Goal: Task Accomplishment & Management: Manage account settings

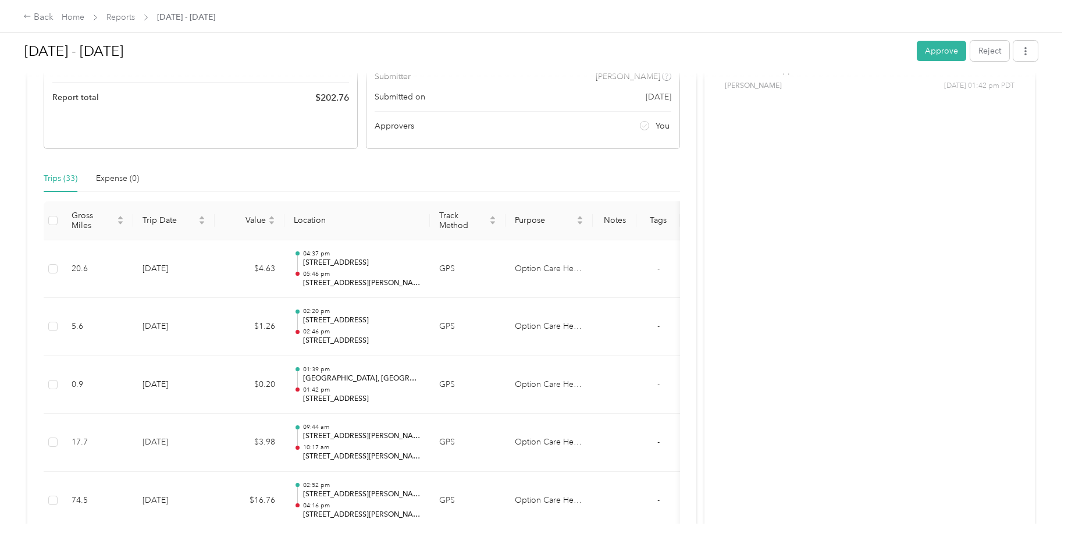
scroll to position [174, 0]
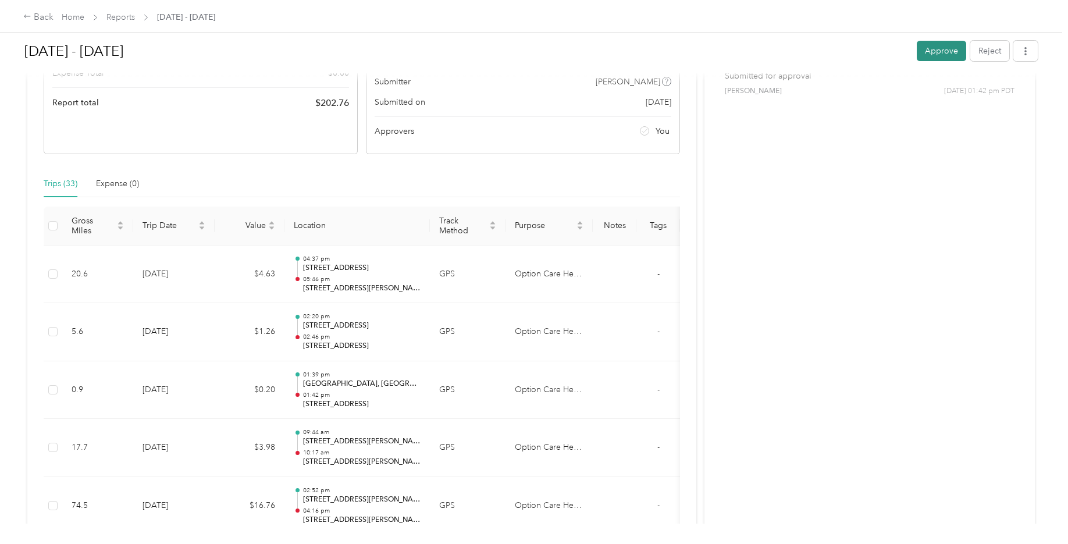
click at [391, 47] on button "Approve" at bounding box center [941, 51] width 49 height 20
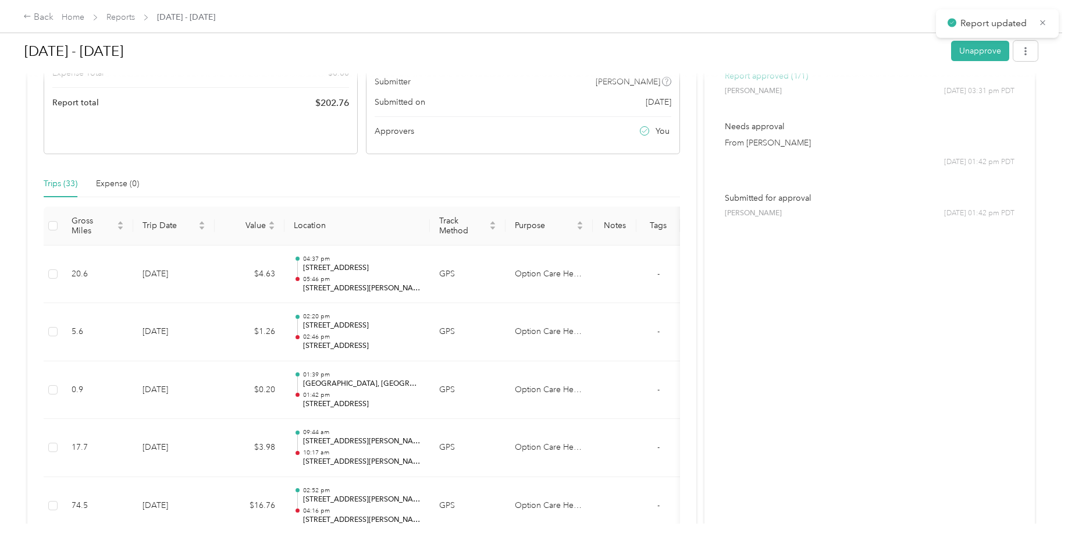
scroll to position [0, 0]
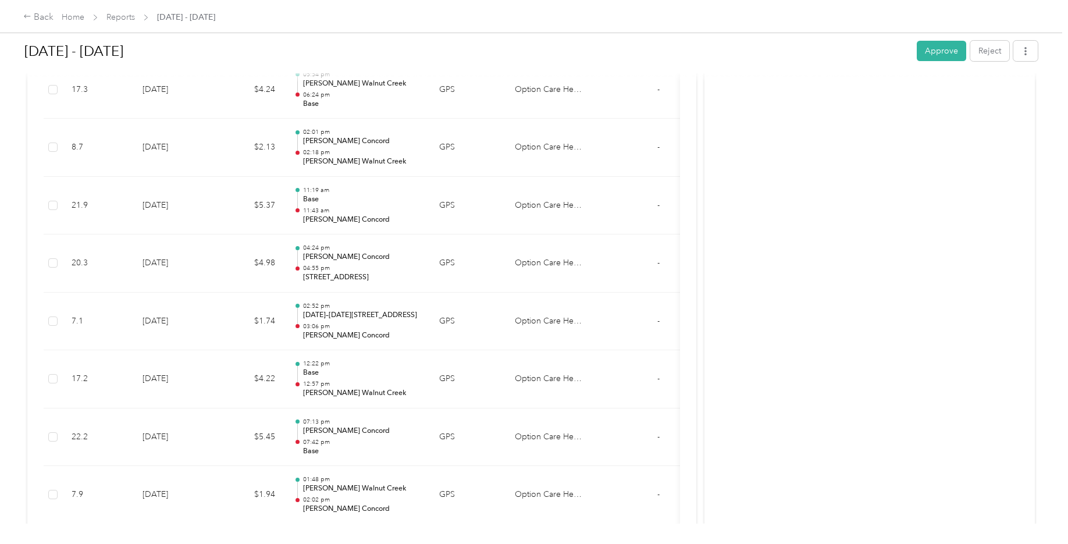
scroll to position [2501, 0]
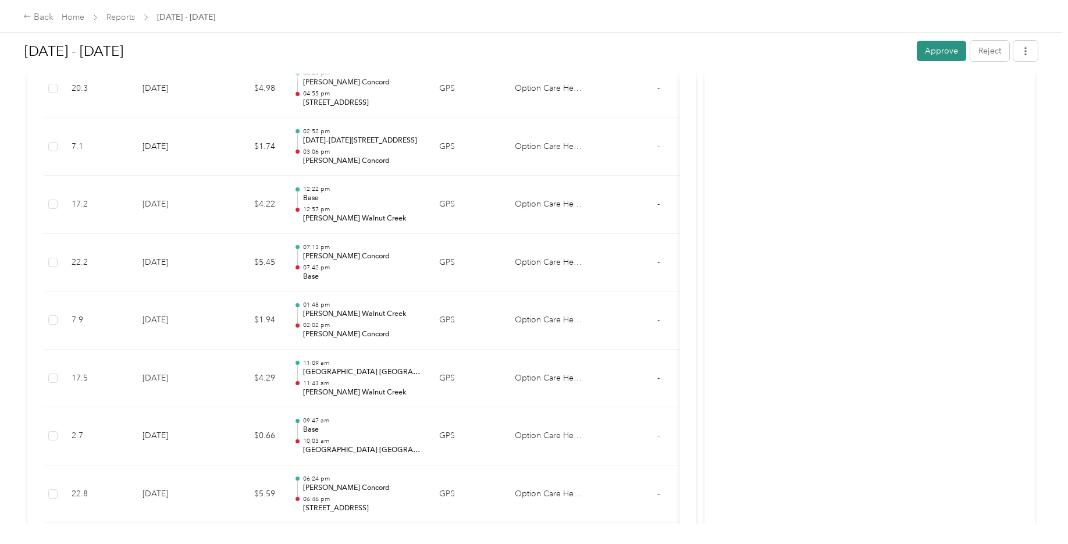
click at [932, 50] on button "Approve" at bounding box center [941, 51] width 49 height 20
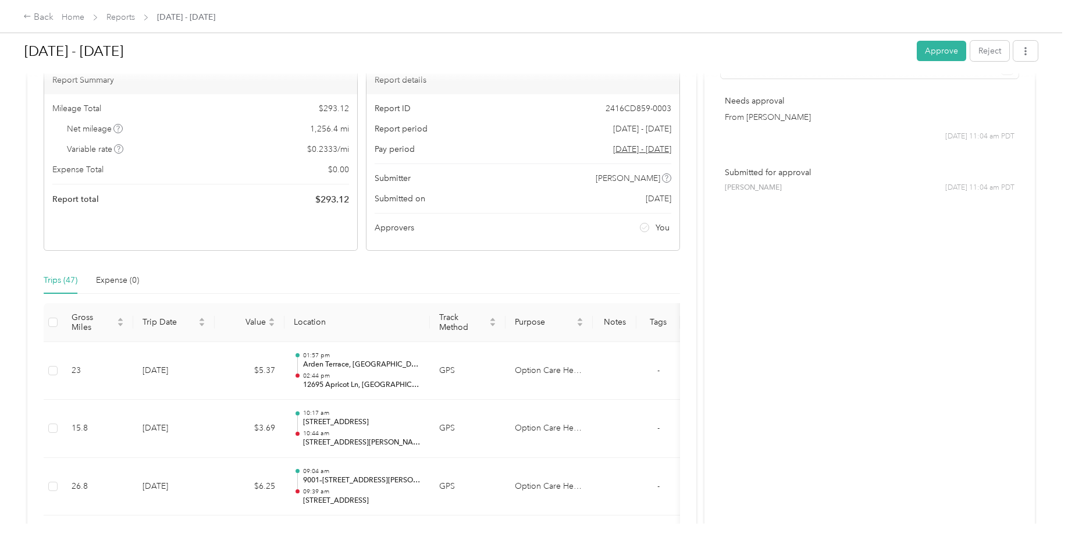
scroll to position [74, 0]
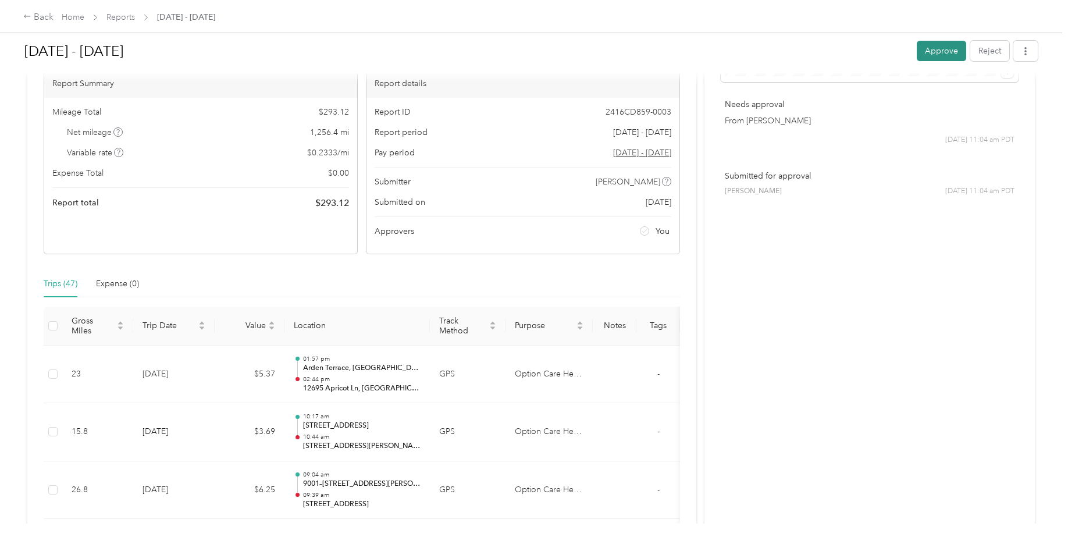
click at [928, 48] on button "Approve" at bounding box center [941, 51] width 49 height 20
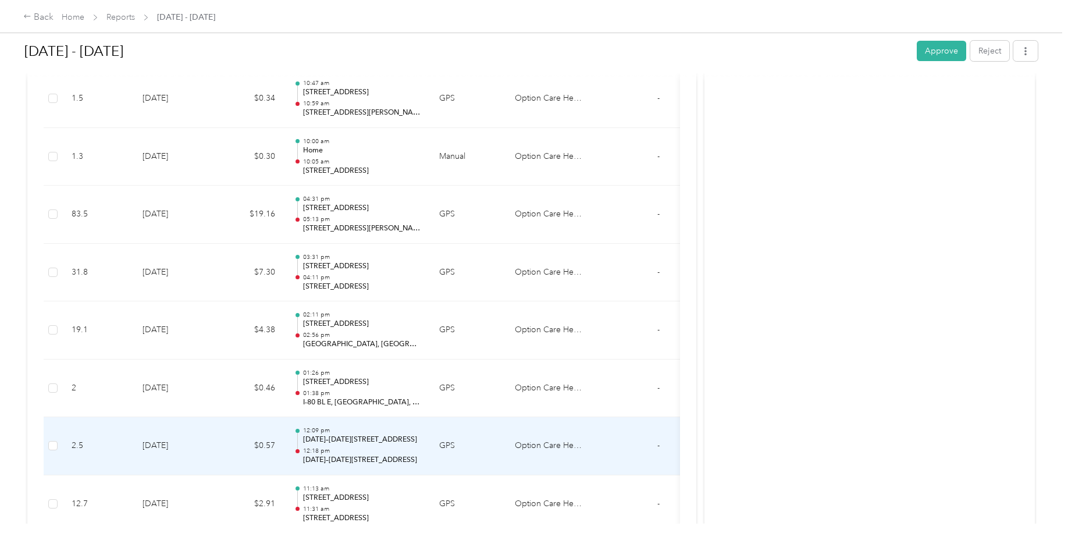
scroll to position [974, 0]
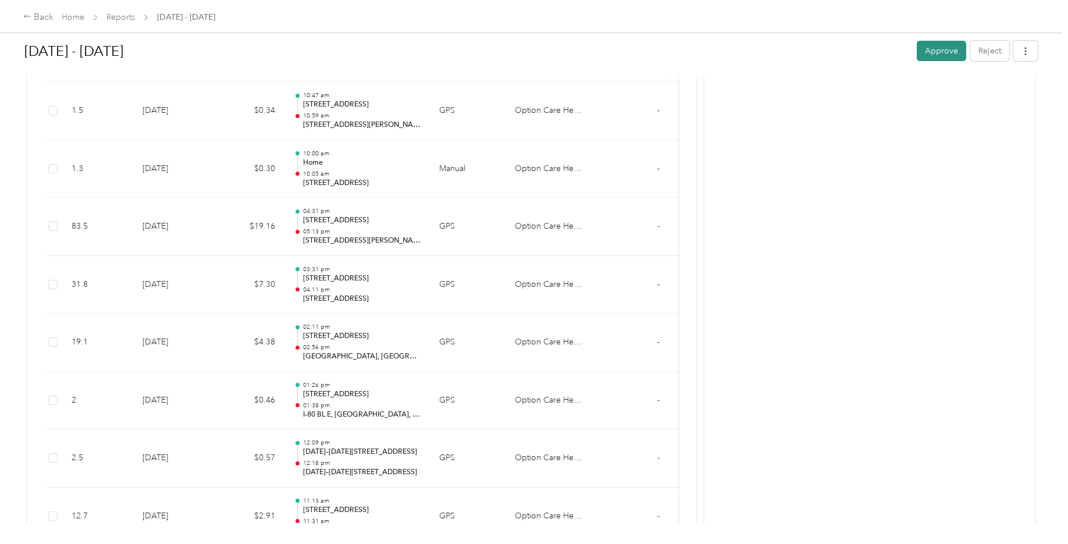
click at [936, 54] on button "Approve" at bounding box center [941, 51] width 49 height 20
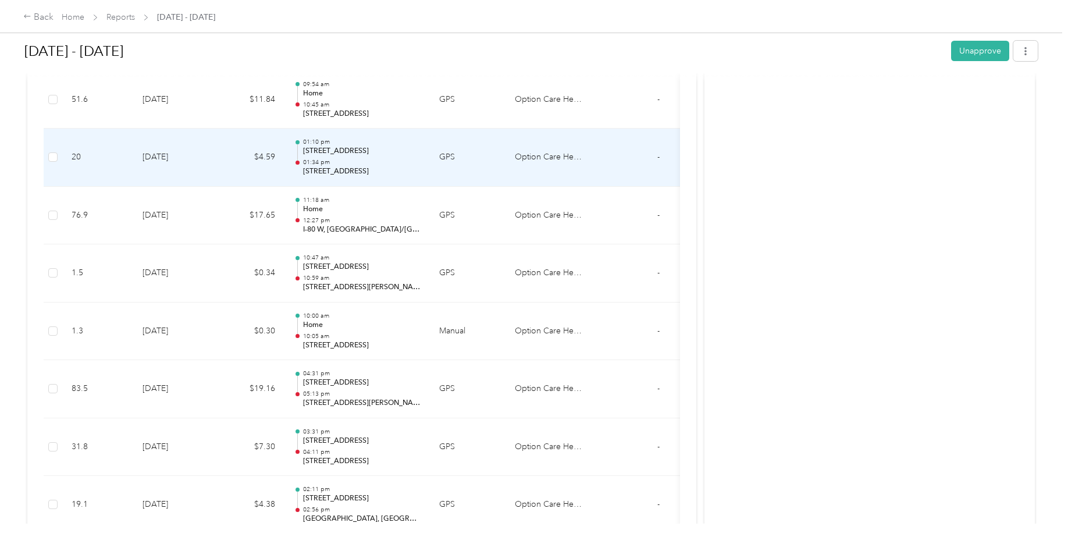
scroll to position [625, 0]
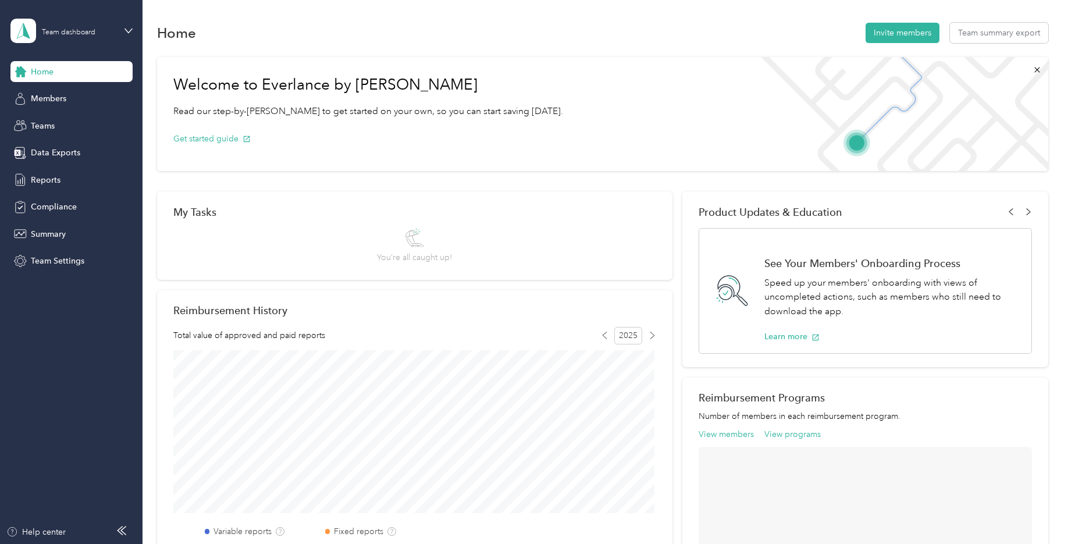
click at [55, 69] on div "Home" at bounding box center [71, 71] width 122 height 21
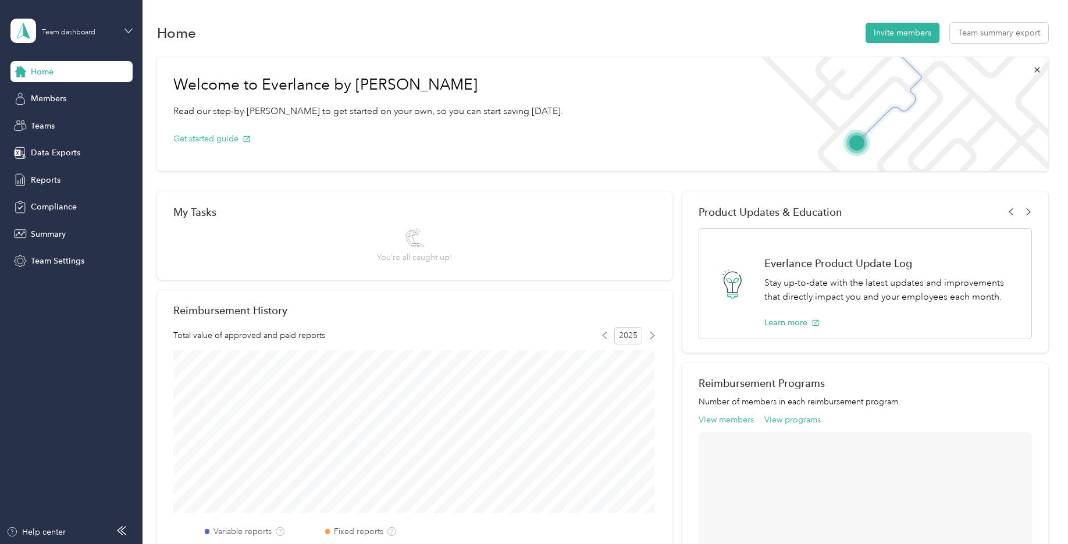
click at [127, 27] on icon at bounding box center [128, 31] width 8 height 8
click at [77, 124] on div "Personal dashboard" at bounding box center [133, 116] width 229 height 20
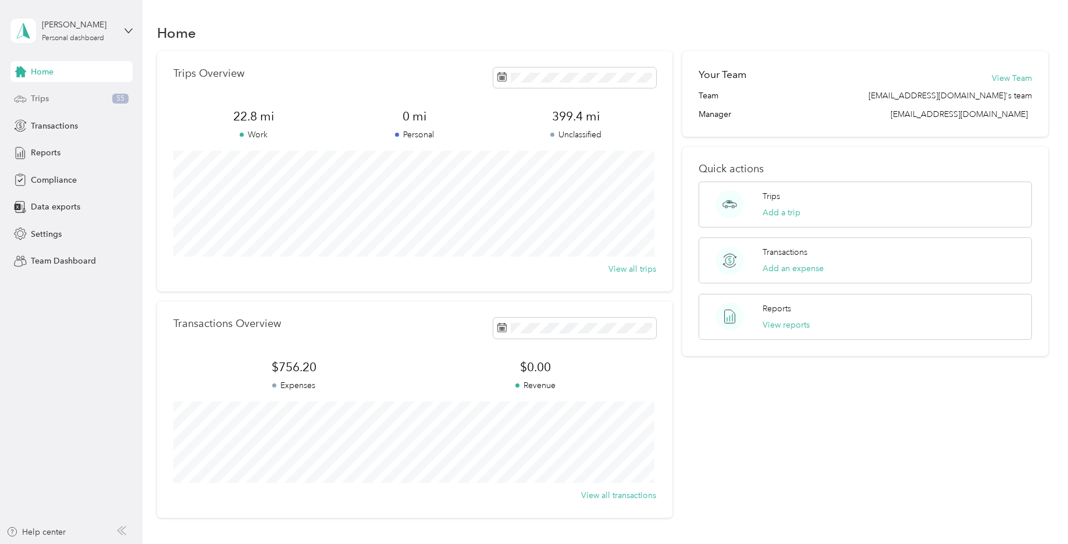
click at [56, 100] on div "Trips 55" at bounding box center [71, 98] width 122 height 21
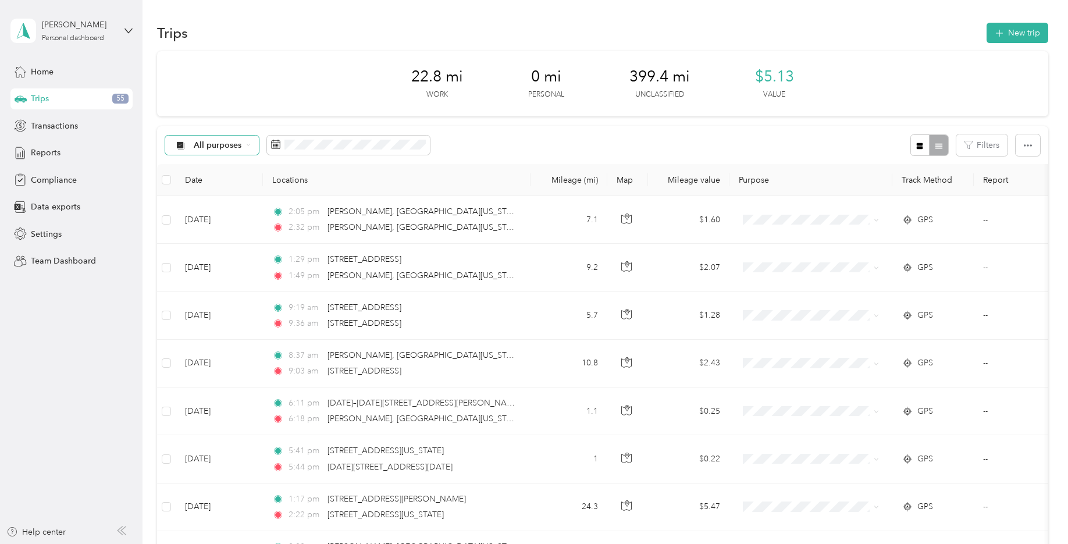
click at [247, 143] on icon at bounding box center [248, 144] width 5 height 5
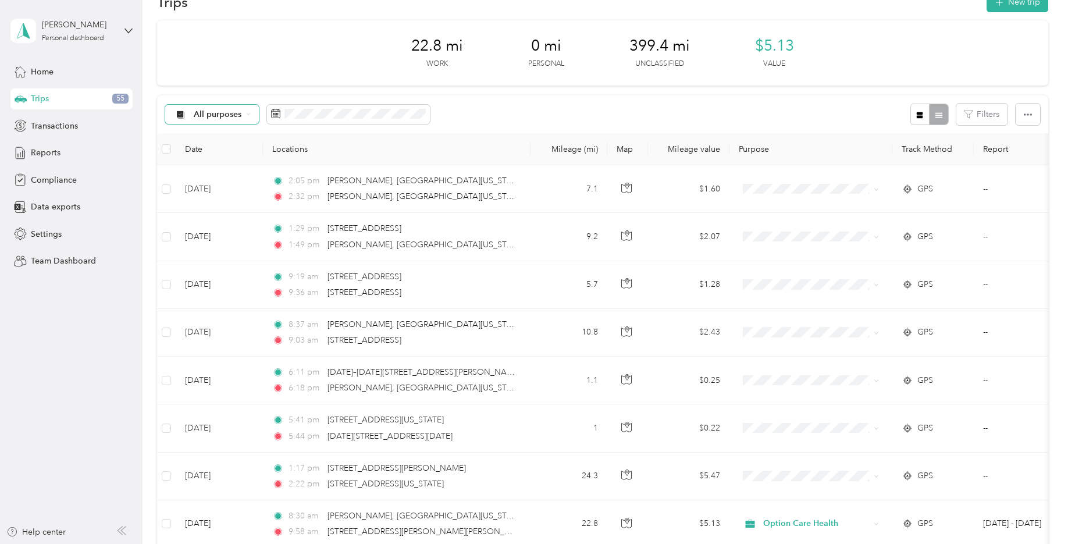
scroll to position [58, 0]
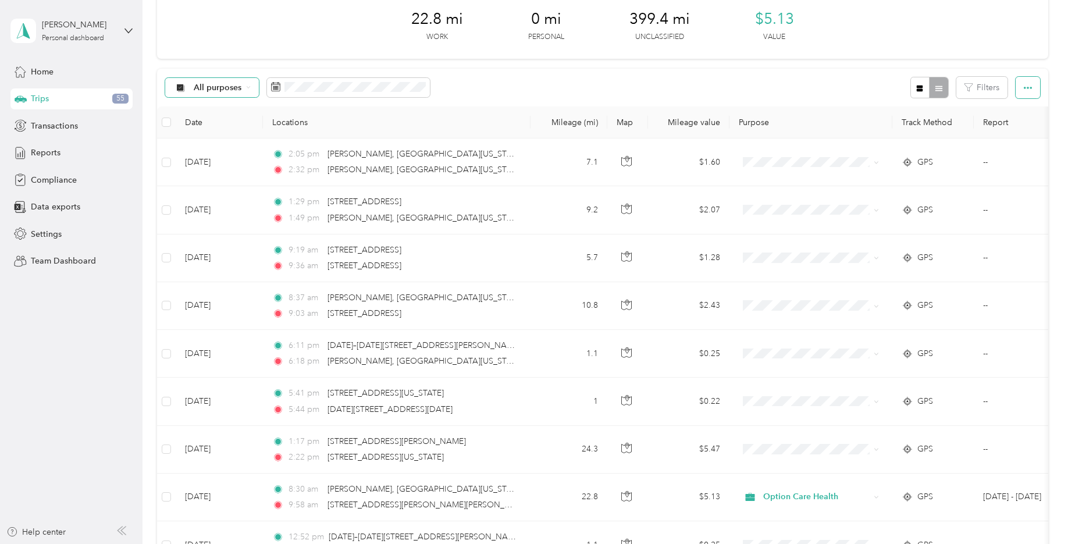
click at [1026, 92] on icon "button" at bounding box center [1028, 88] width 8 height 8
click at [1026, 87] on icon "button" at bounding box center [1028, 88] width 8 height 8
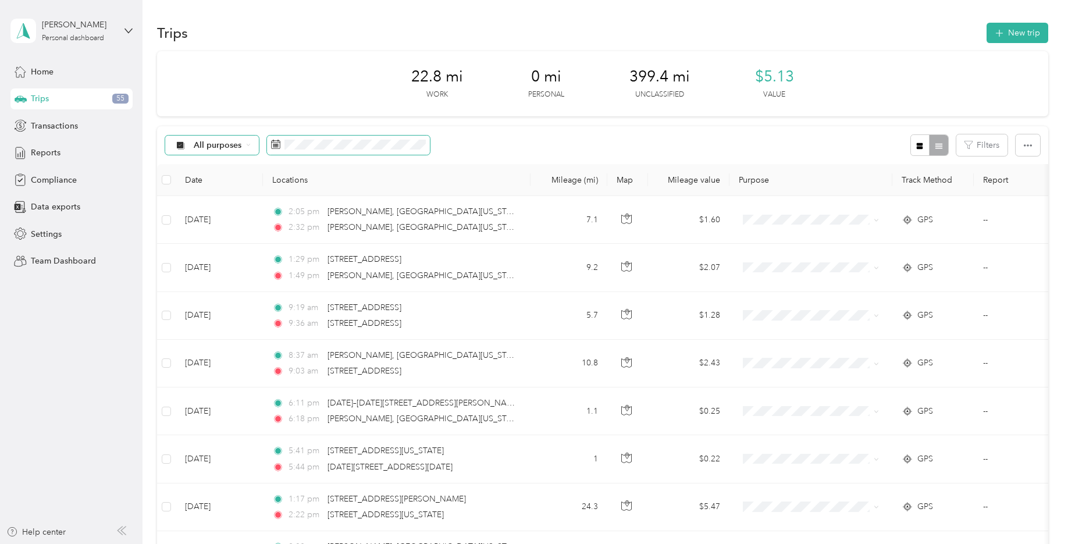
click at [357, 137] on span at bounding box center [348, 146] width 163 height 20
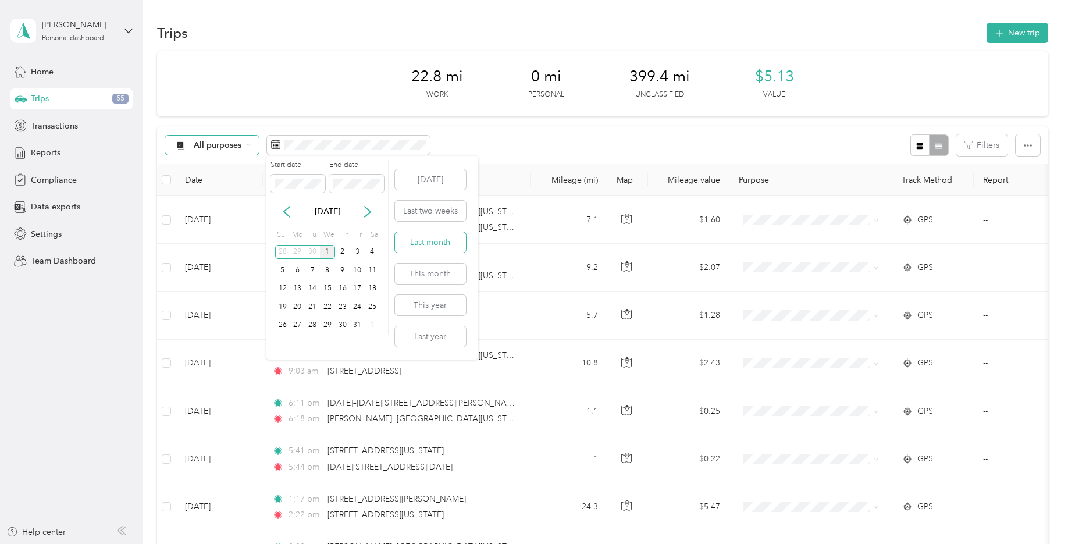
click at [433, 237] on button "Last month" at bounding box center [430, 242] width 71 height 20
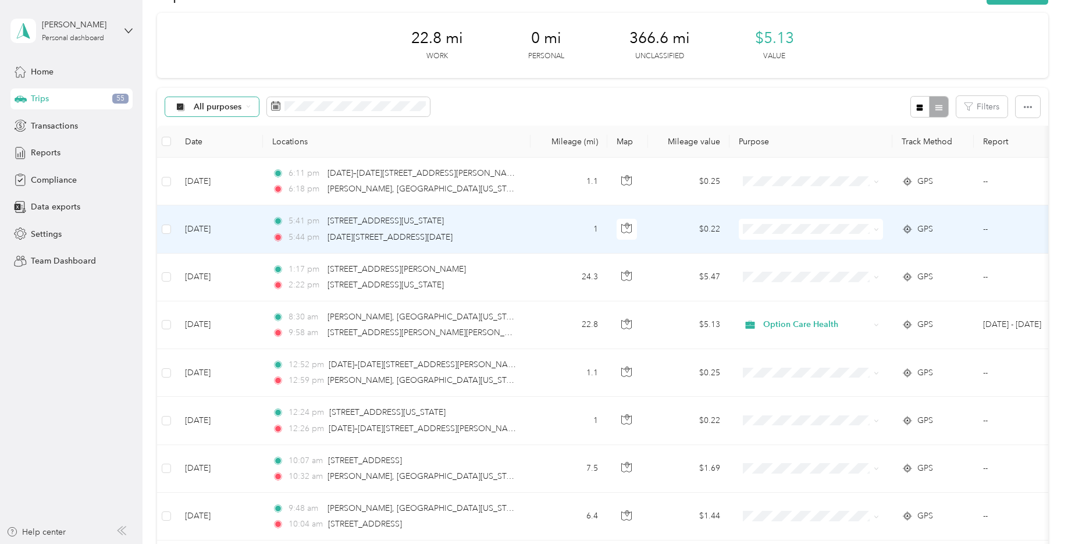
scroll to position [58, 0]
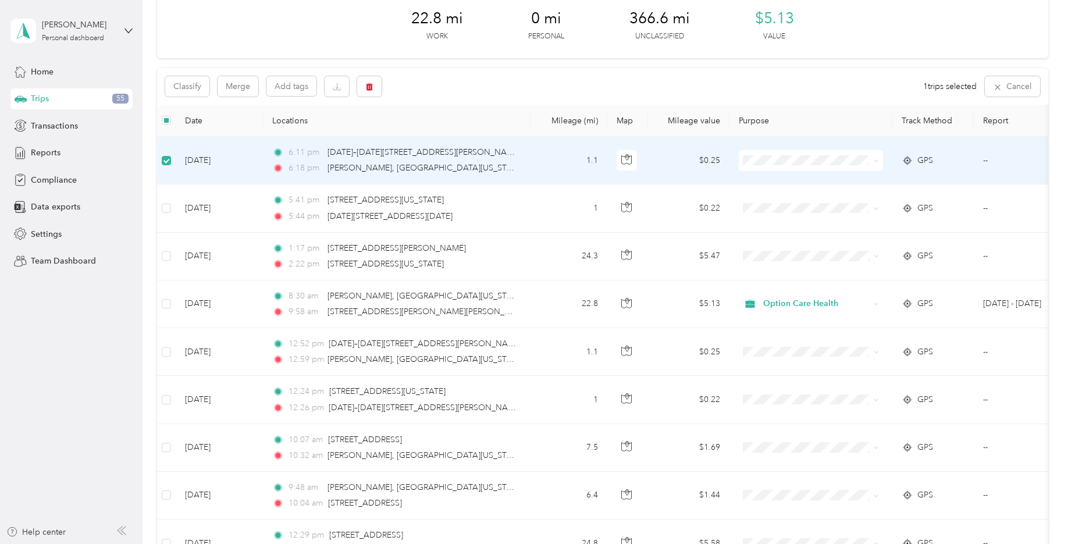
click at [204, 159] on td "[DATE]" at bounding box center [219, 161] width 87 height 48
click at [986, 160] on td "--" at bounding box center [1027, 161] width 106 height 48
click at [471, 80] on div "Classify Merge Add tags 1 trips selected Cancel" at bounding box center [602, 86] width 891 height 37
click at [369, 84] on icon "button" at bounding box center [369, 87] width 7 height 8
click at [455, 133] on button "Yes" at bounding box center [455, 135] width 23 height 19
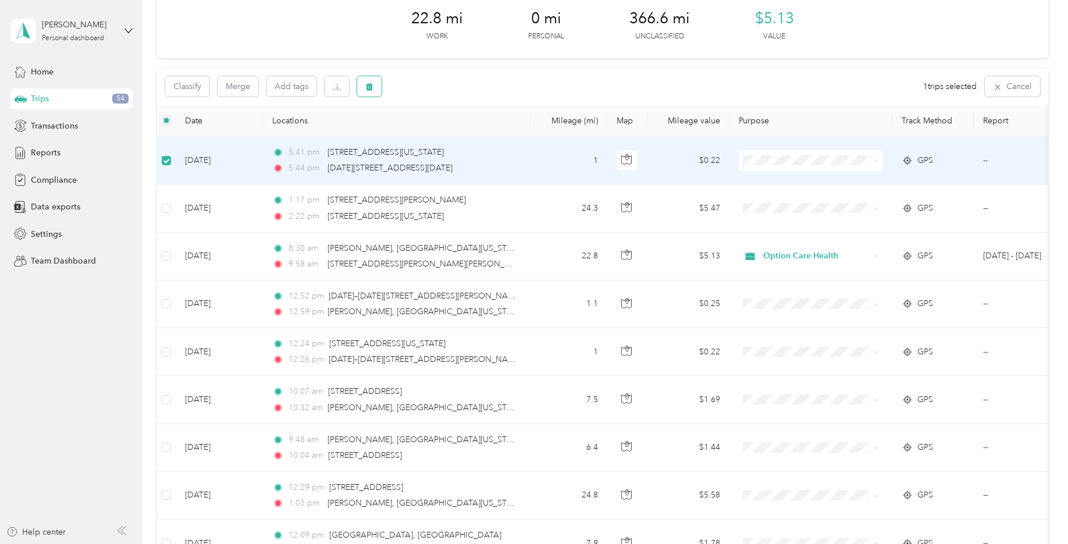
click at [368, 86] on icon "button" at bounding box center [369, 87] width 7 height 8
click at [449, 133] on button "Yes" at bounding box center [455, 135] width 23 height 19
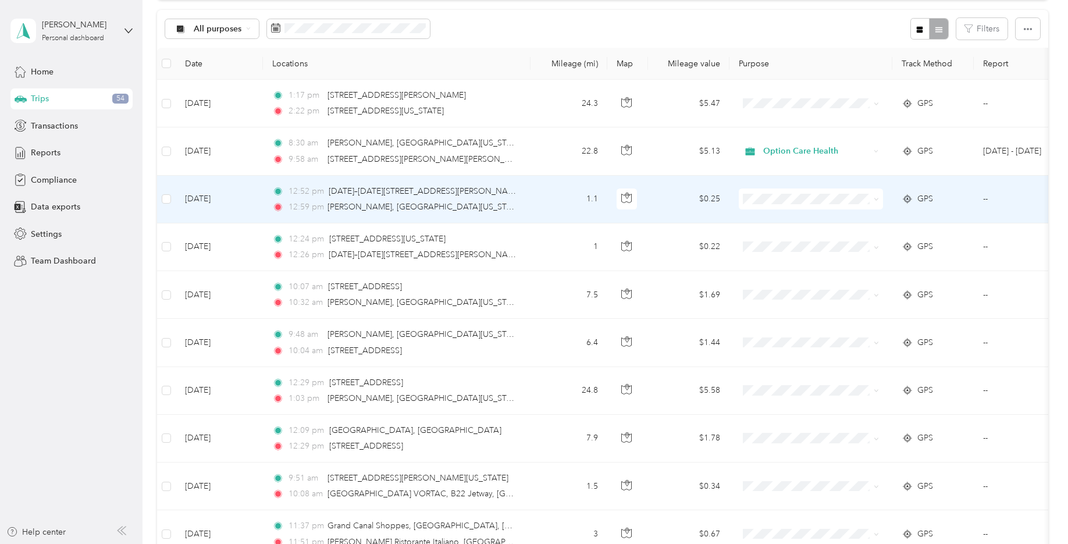
scroll to position [115, 0]
click at [370, 26] on icon "button" at bounding box center [369, 30] width 8 height 8
click at [458, 78] on button "Yes" at bounding box center [455, 78] width 23 height 19
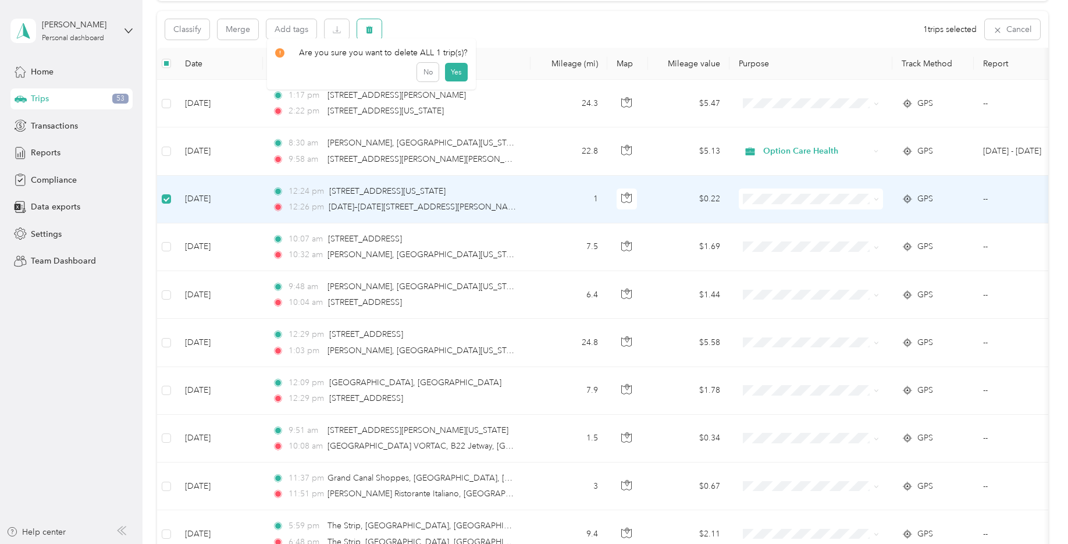
click at [370, 28] on icon "button" at bounding box center [369, 30] width 7 height 8
click at [452, 76] on button "Yes" at bounding box center [455, 78] width 23 height 19
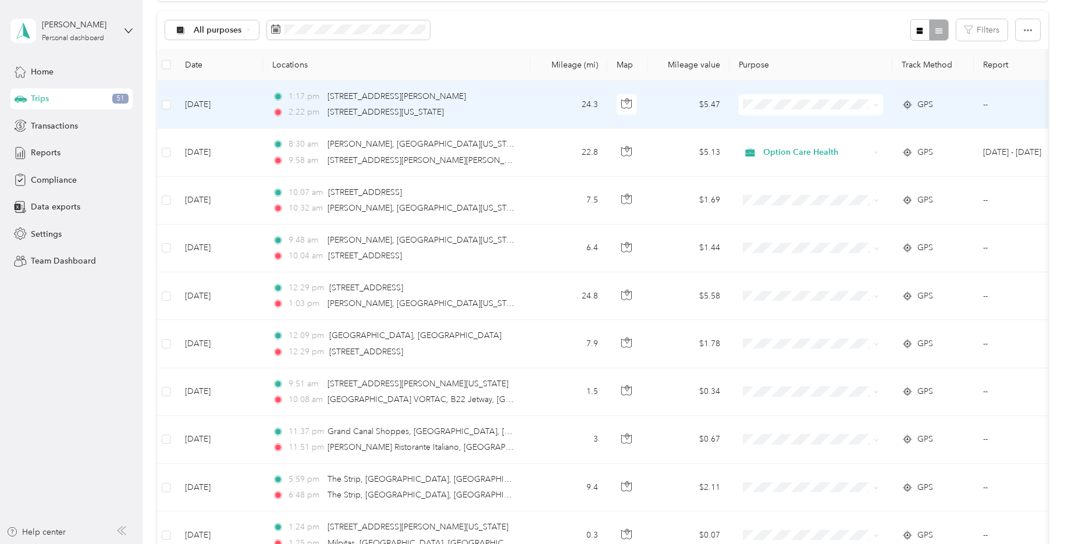
click at [872, 104] on span at bounding box center [873, 104] width 9 height 13
click at [876, 105] on icon at bounding box center [876, 104] width 5 height 5
click at [807, 127] on li "Option Care Health" at bounding box center [811, 125] width 144 height 20
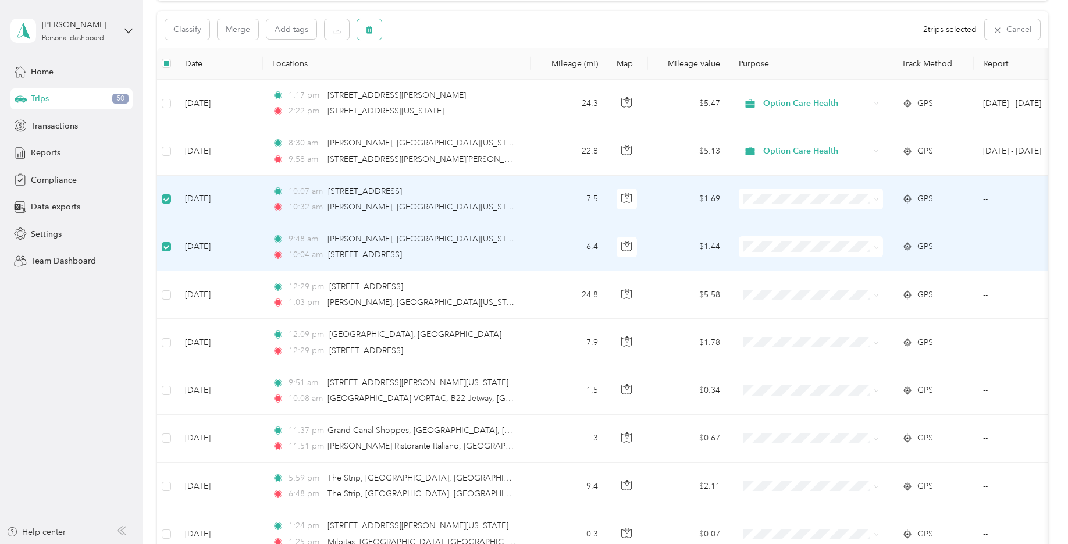
click at [370, 30] on icon "button" at bounding box center [369, 30] width 8 height 8
click at [448, 82] on button "Yes" at bounding box center [455, 78] width 23 height 19
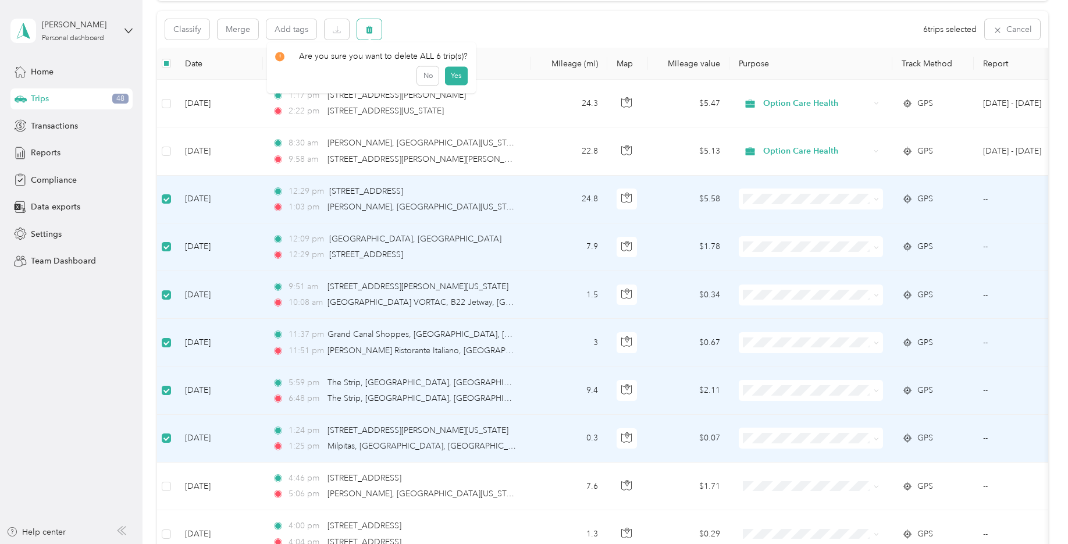
click at [372, 28] on icon "button" at bounding box center [369, 30] width 7 height 8
click at [455, 74] on button "Yes" at bounding box center [455, 78] width 23 height 19
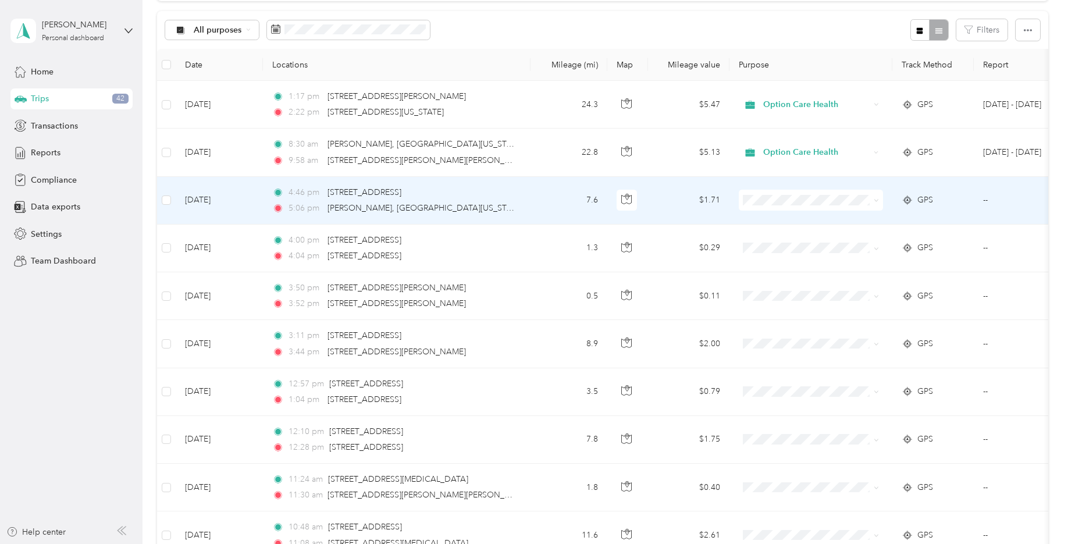
click at [879, 199] on span at bounding box center [811, 200] width 144 height 21
click at [875, 201] on icon at bounding box center [876, 200] width 5 height 5
click at [839, 221] on span "Option Care Health" at bounding box center [821, 222] width 108 height 12
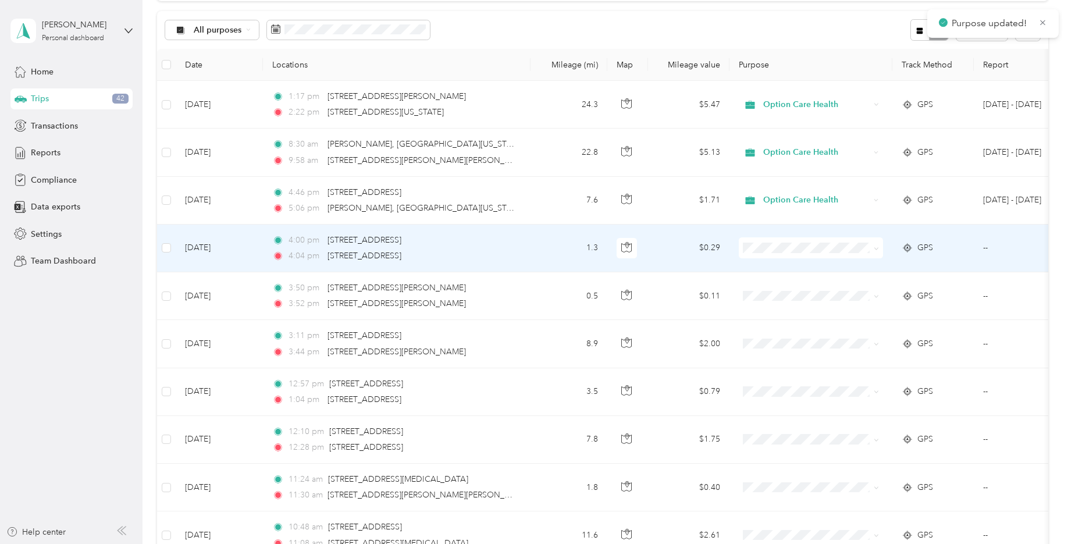
click at [875, 249] on icon at bounding box center [876, 248] width 5 height 5
click at [854, 268] on span "Option Care Health" at bounding box center [821, 269] width 108 height 12
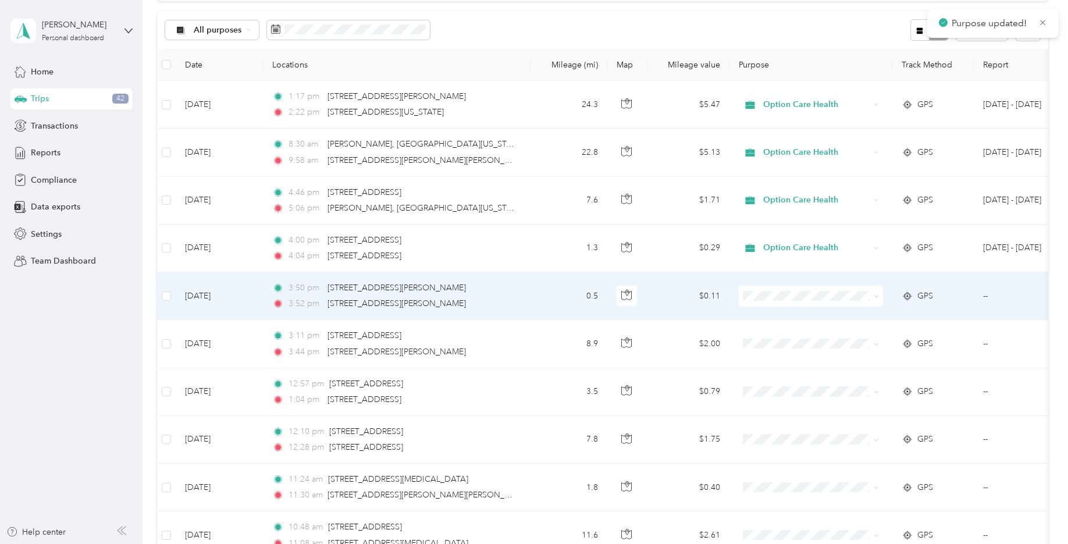
click at [876, 295] on icon at bounding box center [876, 296] width 5 height 5
click at [855, 319] on li "Option Care Health" at bounding box center [811, 318] width 144 height 20
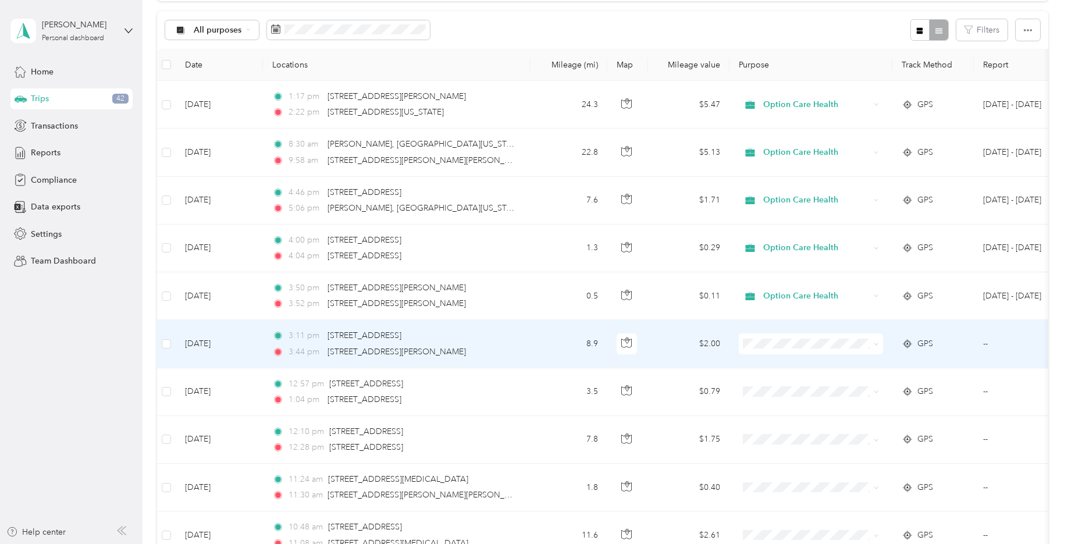
click at [881, 340] on span at bounding box center [811, 343] width 144 height 21
click at [878, 343] on icon at bounding box center [875, 344] width 3 height 2
click at [847, 368] on li "Option Care Health" at bounding box center [811, 360] width 144 height 20
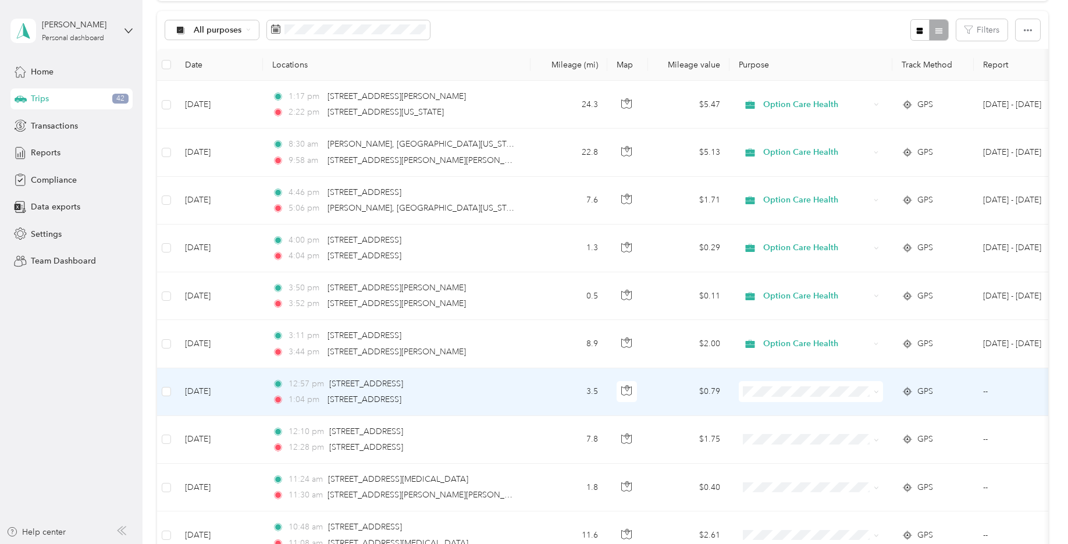
click at [878, 390] on icon at bounding box center [876, 391] width 5 height 5
click at [829, 412] on span "Option Care Health" at bounding box center [821, 413] width 108 height 12
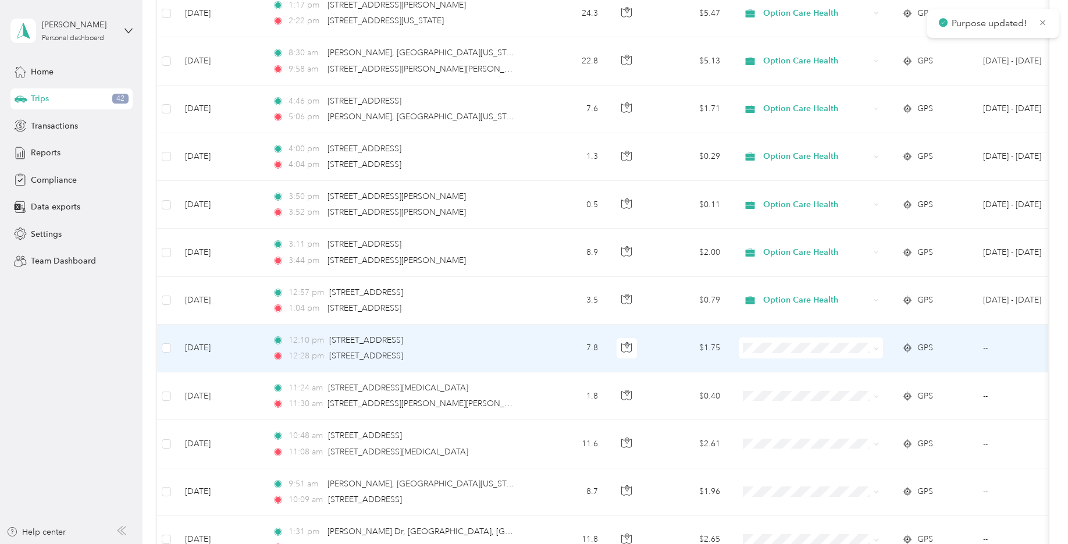
scroll to position [231, 0]
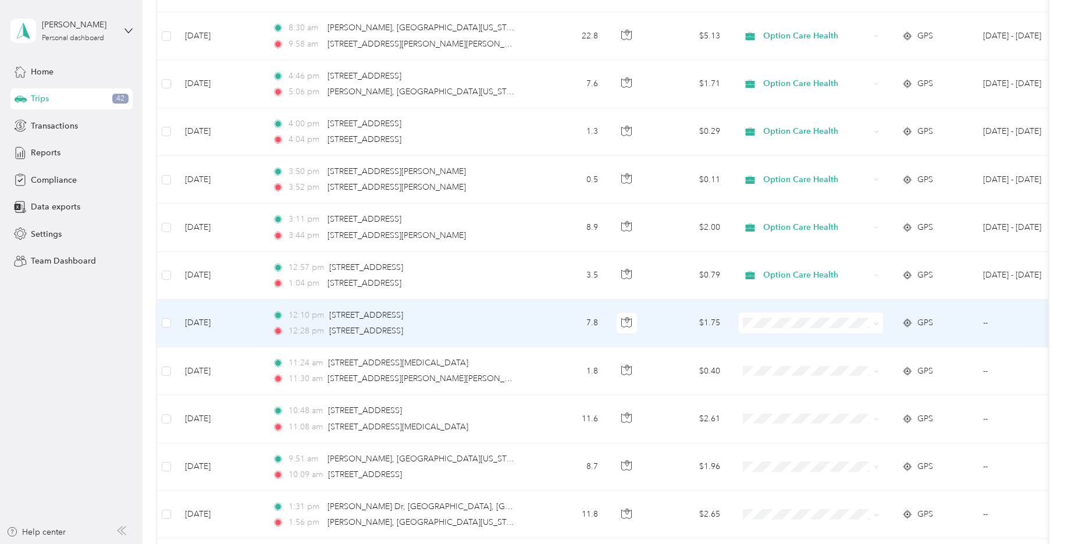
click at [876, 325] on icon at bounding box center [875, 323] width 3 height 2
click at [845, 348] on li "Option Care Health" at bounding box center [811, 344] width 144 height 20
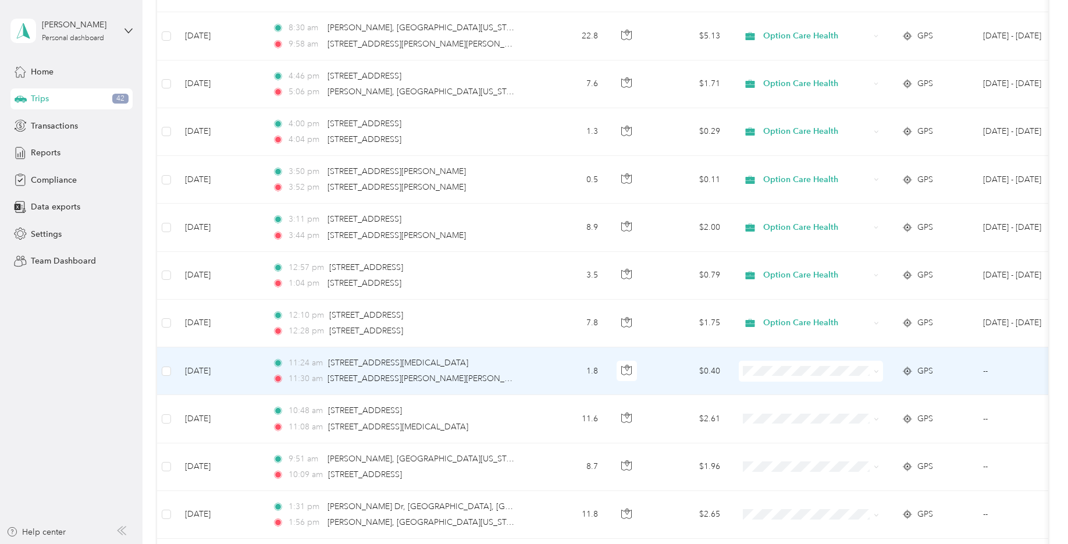
click at [878, 372] on icon at bounding box center [876, 371] width 5 height 5
click at [850, 390] on span "Option Care Health" at bounding box center [821, 393] width 108 height 12
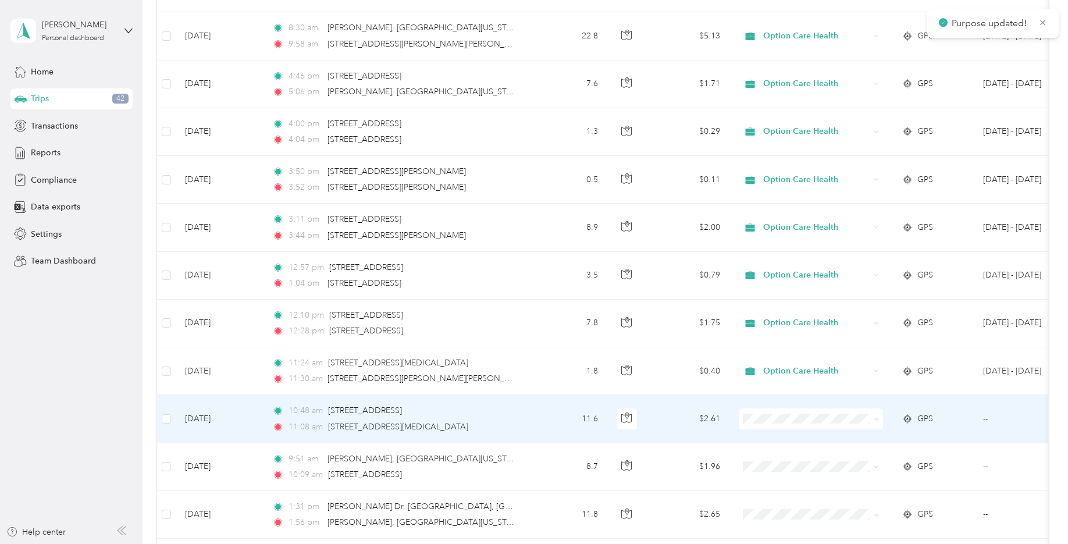
click at [877, 418] on icon at bounding box center [876, 418] width 5 height 5
click at [849, 444] on ol "Option Care Health Personal" at bounding box center [811, 450] width 144 height 41
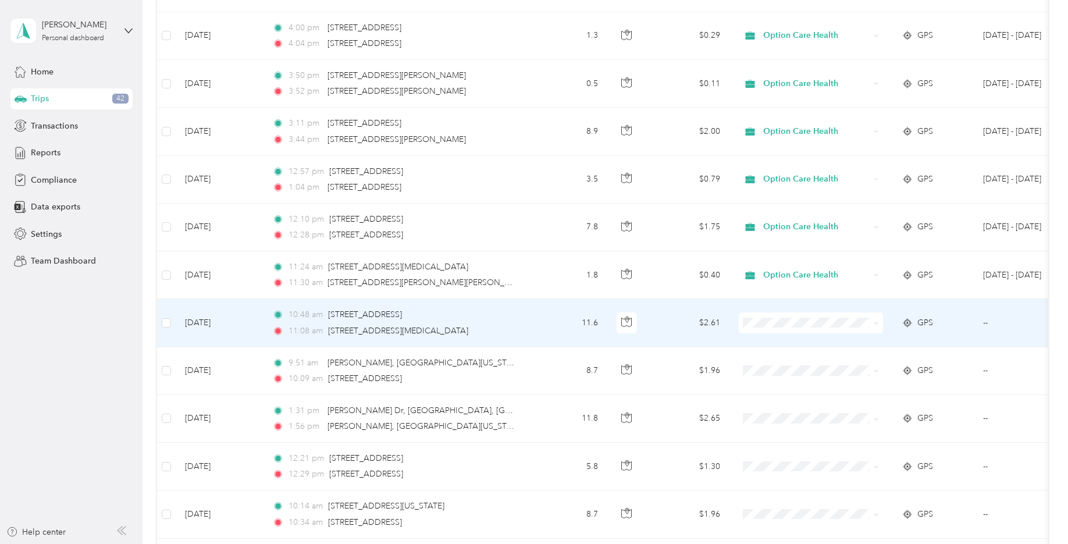
scroll to position [348, 0]
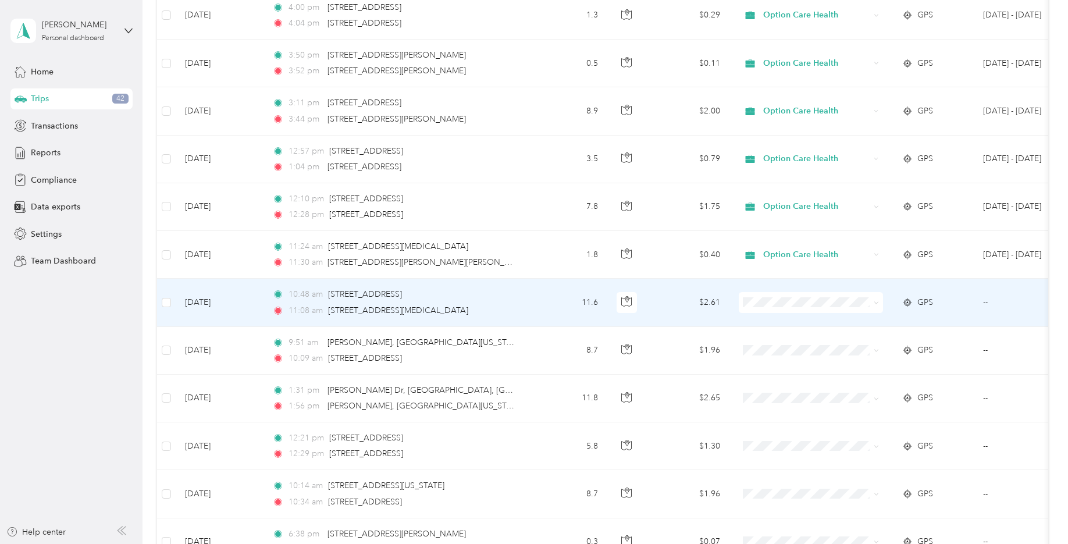
click at [876, 303] on icon at bounding box center [876, 302] width 5 height 5
click at [832, 321] on span "Option Care Health" at bounding box center [821, 324] width 108 height 12
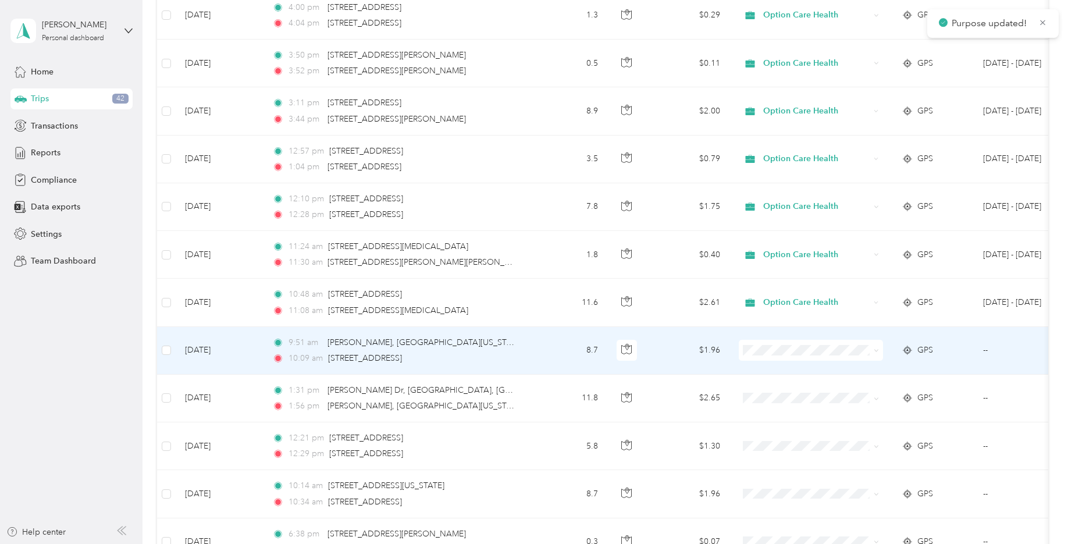
click at [882, 350] on span at bounding box center [811, 350] width 144 height 21
click at [877, 350] on icon at bounding box center [876, 350] width 5 height 5
click at [843, 372] on span "Option Care Health" at bounding box center [821, 367] width 108 height 12
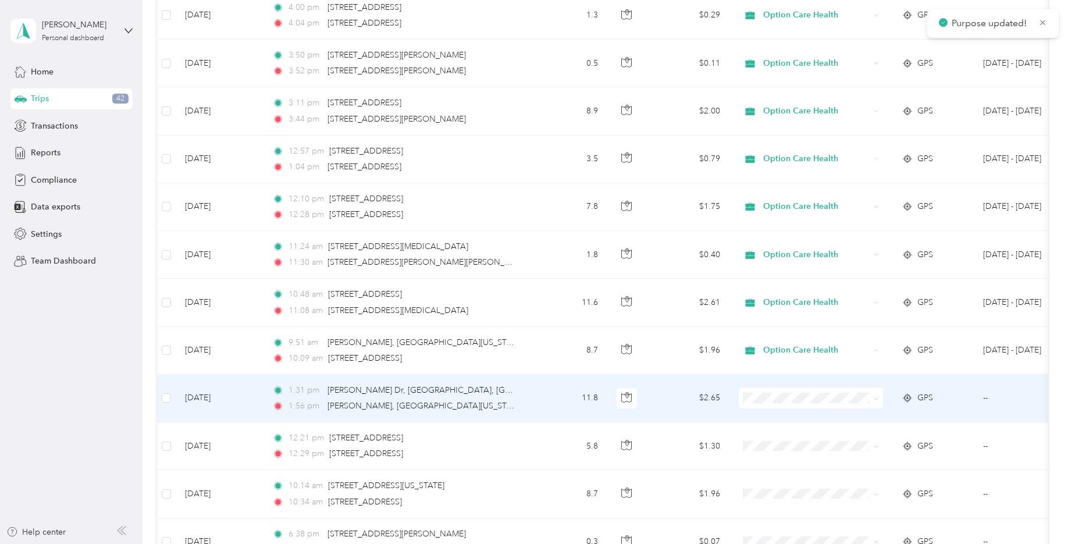
click at [875, 396] on icon at bounding box center [876, 398] width 5 height 5
click at [847, 417] on span "Option Care Health" at bounding box center [821, 415] width 108 height 12
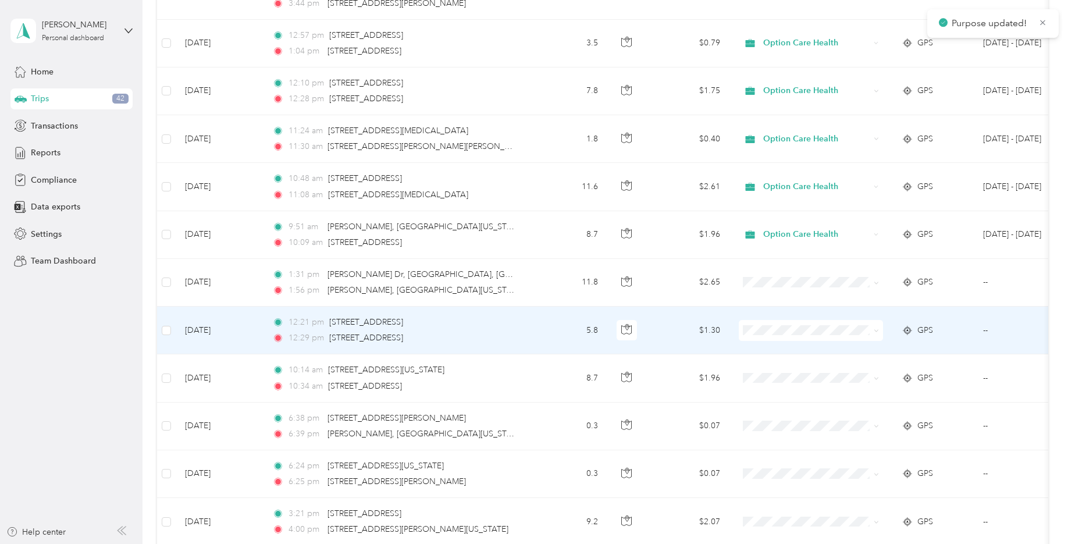
scroll to position [464, 0]
click at [876, 332] on icon at bounding box center [876, 329] width 5 height 5
click at [842, 351] on span "Option Care Health" at bounding box center [821, 351] width 108 height 12
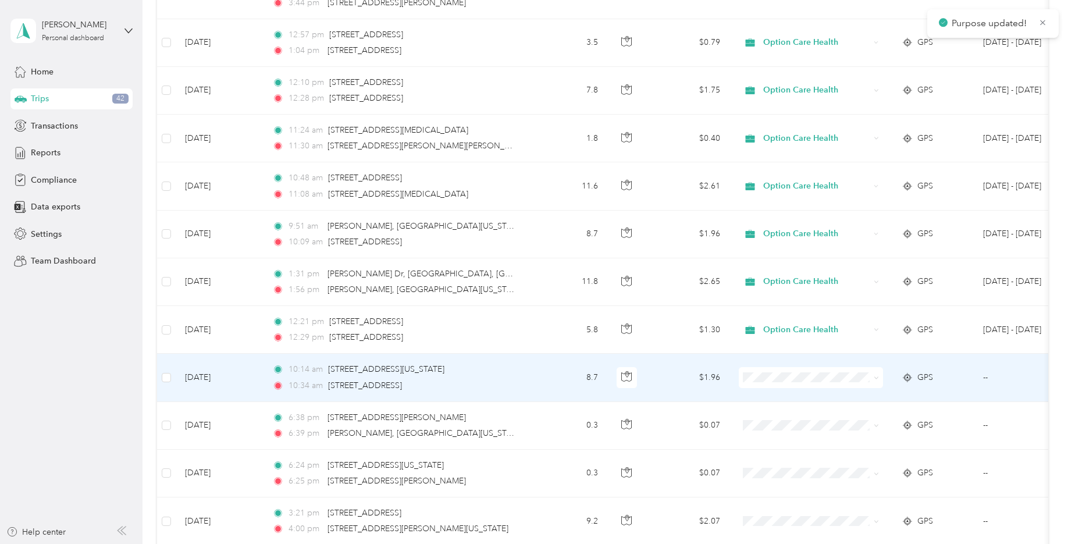
click at [875, 377] on icon at bounding box center [876, 377] width 5 height 5
click at [825, 400] on li "Option Care Health" at bounding box center [811, 396] width 144 height 20
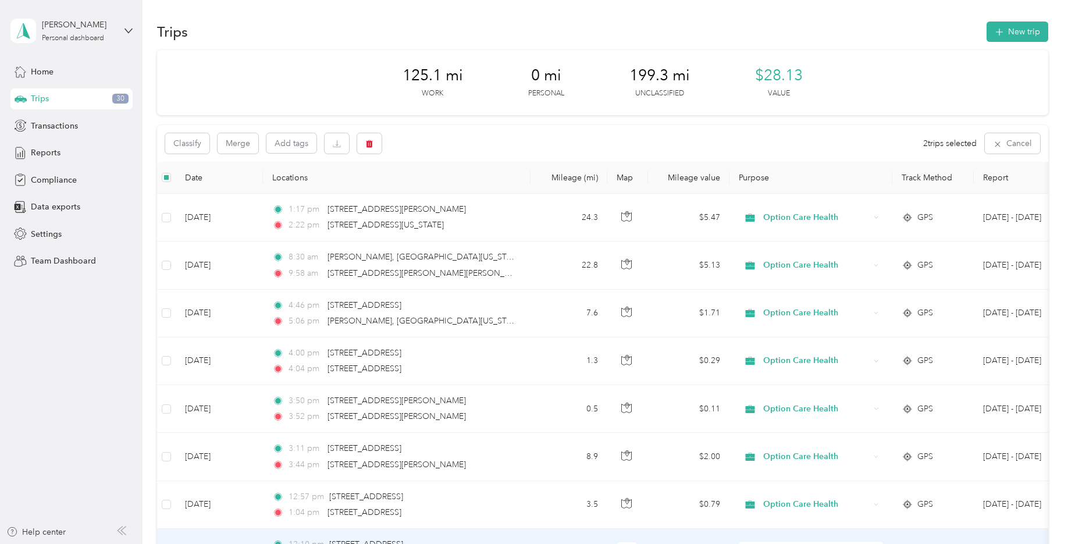
scroll to position [0, 0]
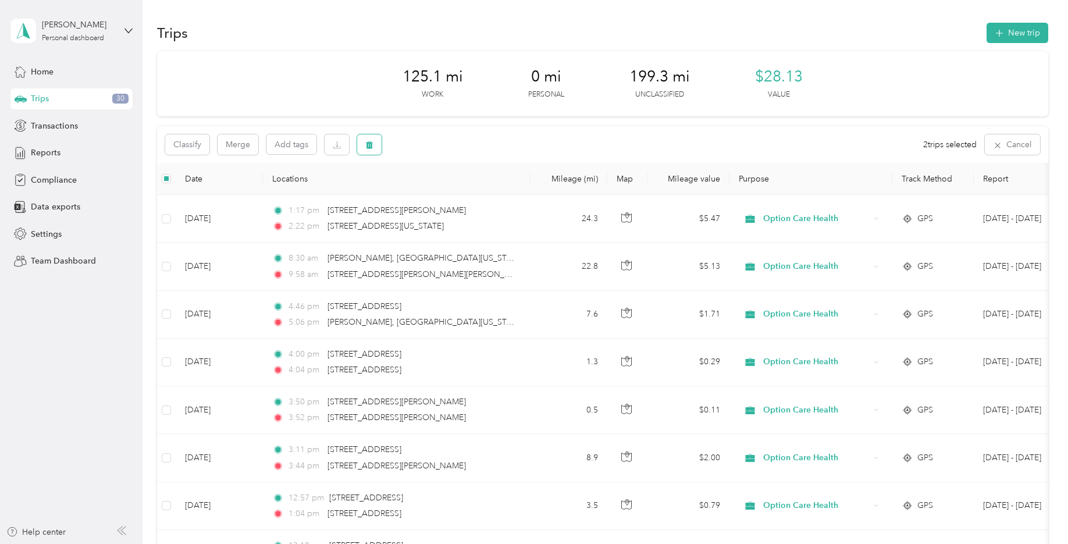
click at [376, 148] on button "button" at bounding box center [369, 144] width 24 height 20
click at [456, 193] on button "Yes" at bounding box center [455, 193] width 23 height 19
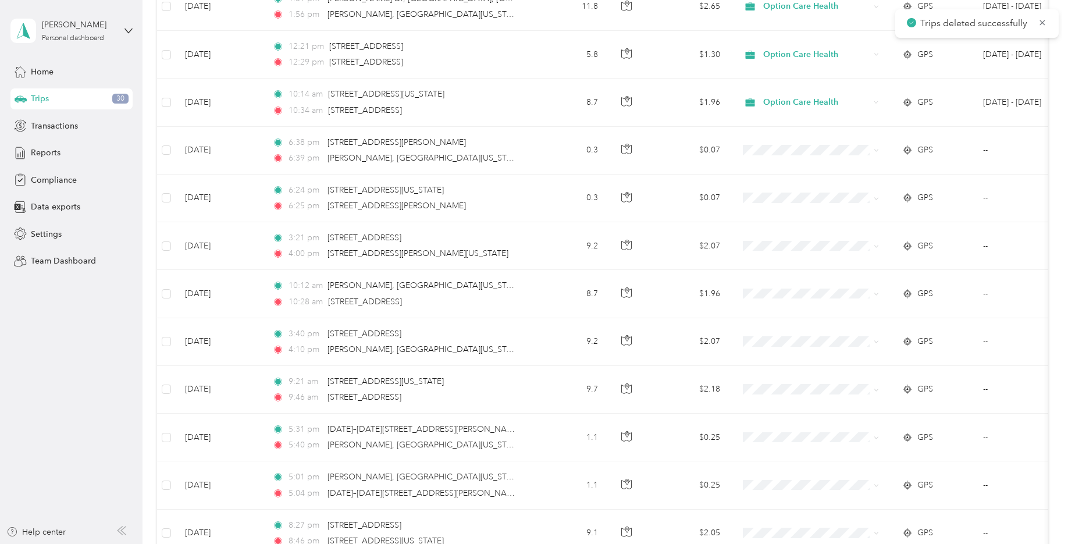
scroll to position [756, 0]
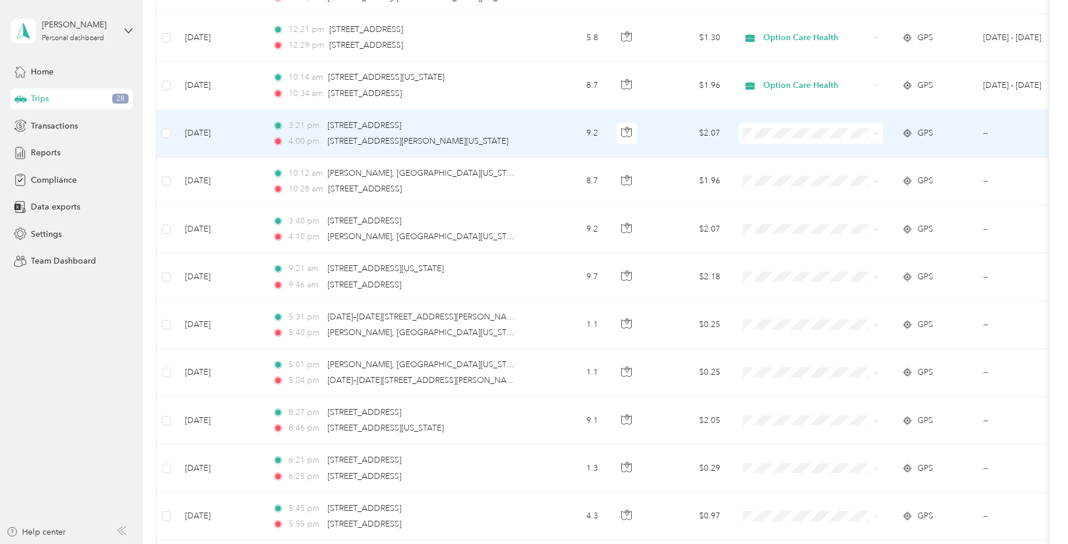
click at [876, 131] on icon at bounding box center [876, 133] width 5 height 5
click at [829, 155] on li "Option Care Health" at bounding box center [811, 155] width 144 height 20
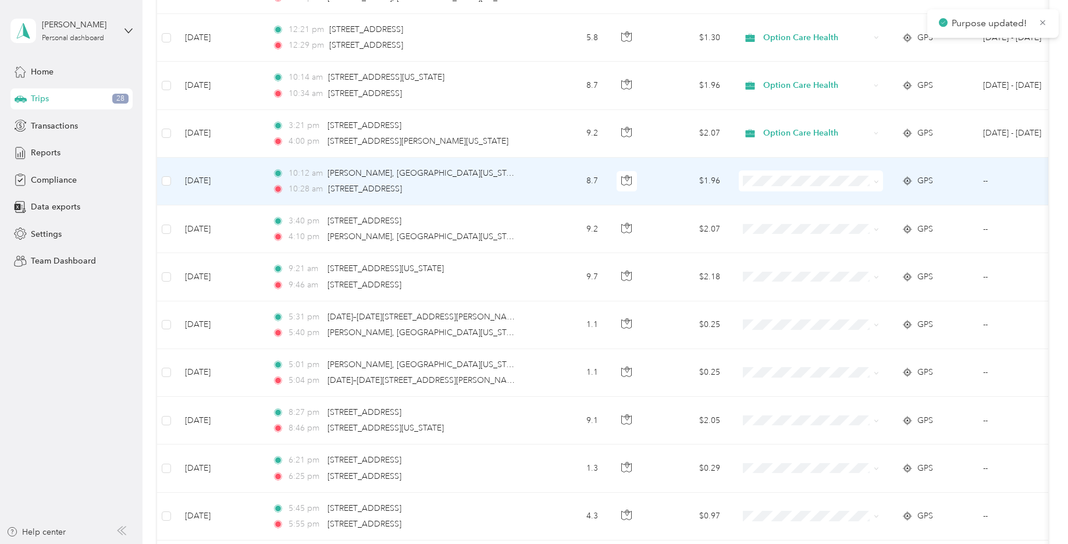
click at [878, 177] on span at bounding box center [876, 181] width 5 height 10
click at [877, 180] on icon at bounding box center [876, 181] width 5 height 5
click at [845, 199] on span "Option Care Health" at bounding box center [821, 197] width 108 height 12
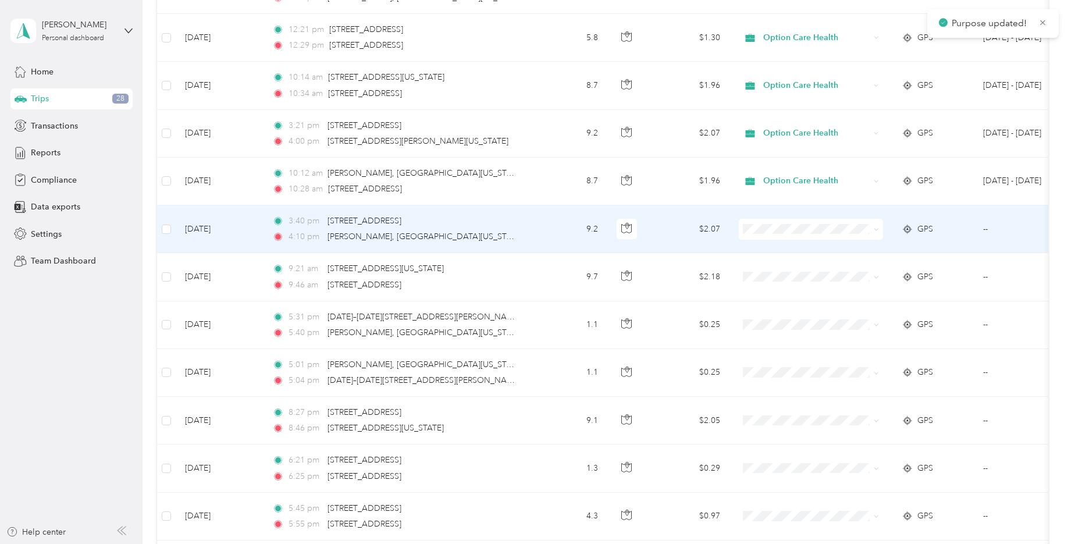
click at [876, 227] on icon at bounding box center [876, 229] width 5 height 5
click at [844, 245] on span "Option Care Health" at bounding box center [821, 251] width 108 height 12
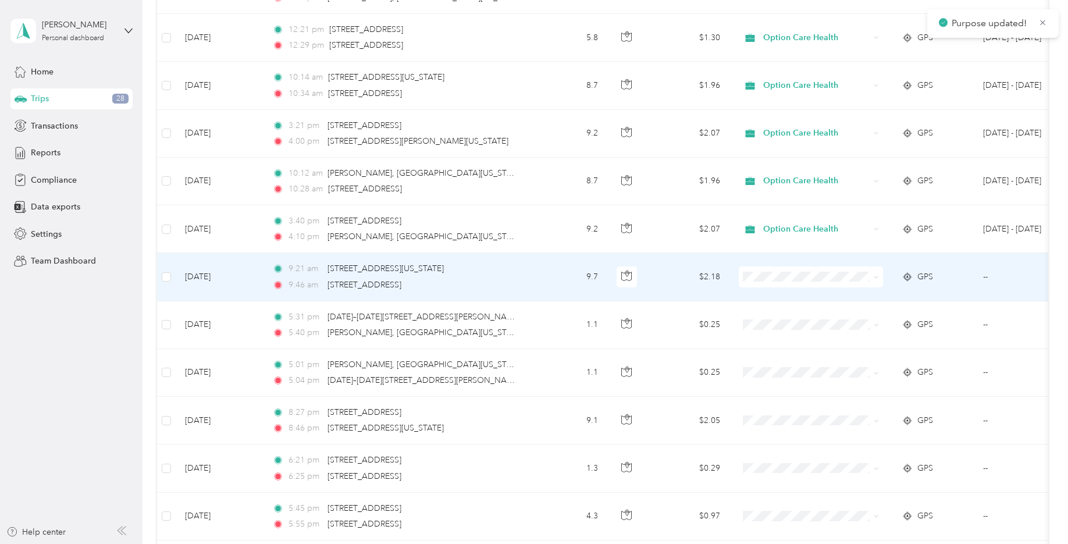
click at [876, 276] on icon at bounding box center [876, 277] width 5 height 5
click at [847, 295] on span "Option Care Health" at bounding box center [821, 296] width 108 height 12
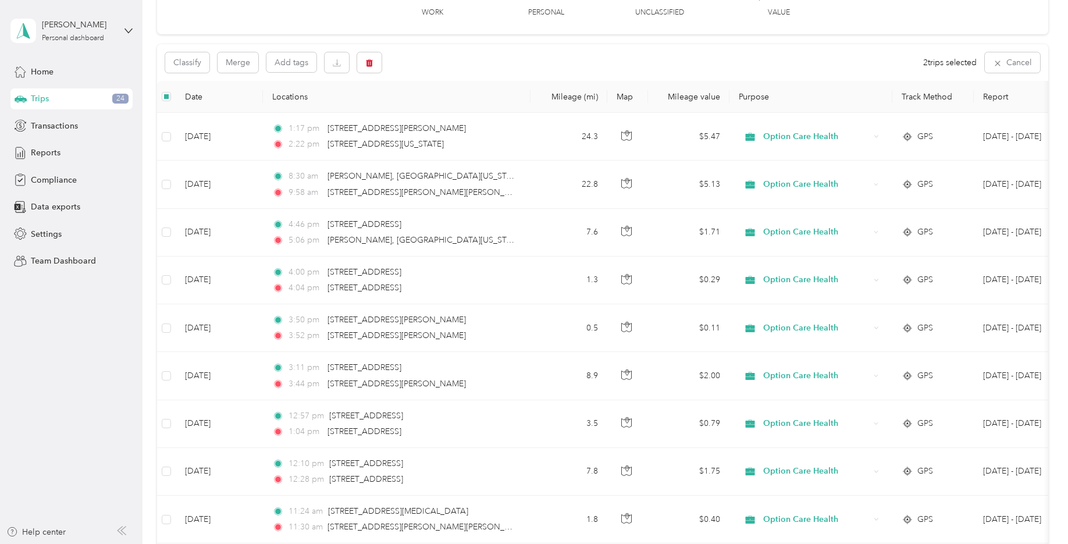
scroll to position [0, 0]
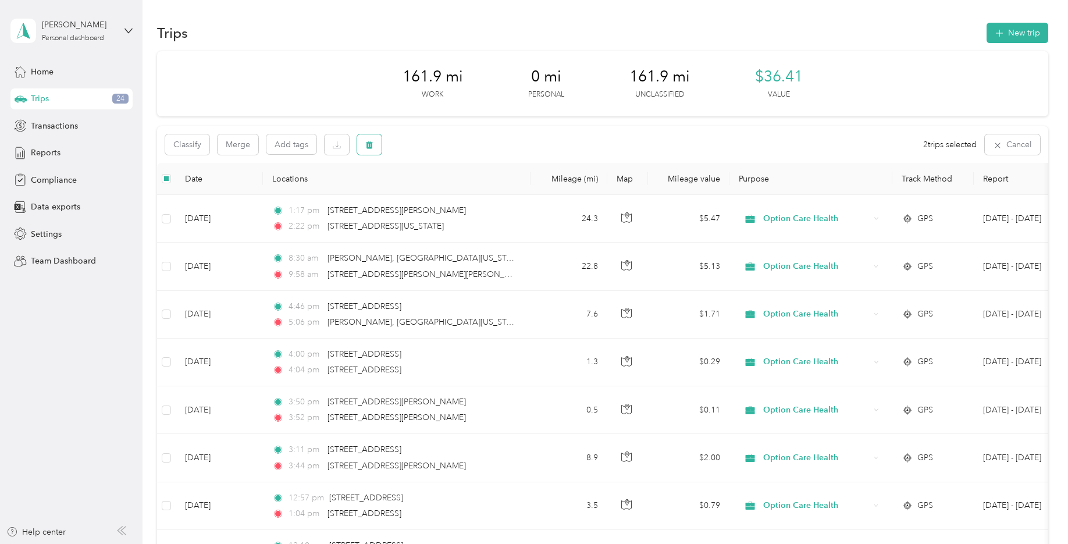
click at [373, 145] on icon "button" at bounding box center [369, 145] width 8 height 8
click at [452, 194] on button "Yes" at bounding box center [455, 193] width 23 height 19
click at [367, 142] on icon "button" at bounding box center [369, 145] width 7 height 8
click at [457, 195] on button "Yes" at bounding box center [455, 193] width 23 height 19
click at [376, 144] on button "button" at bounding box center [369, 144] width 24 height 20
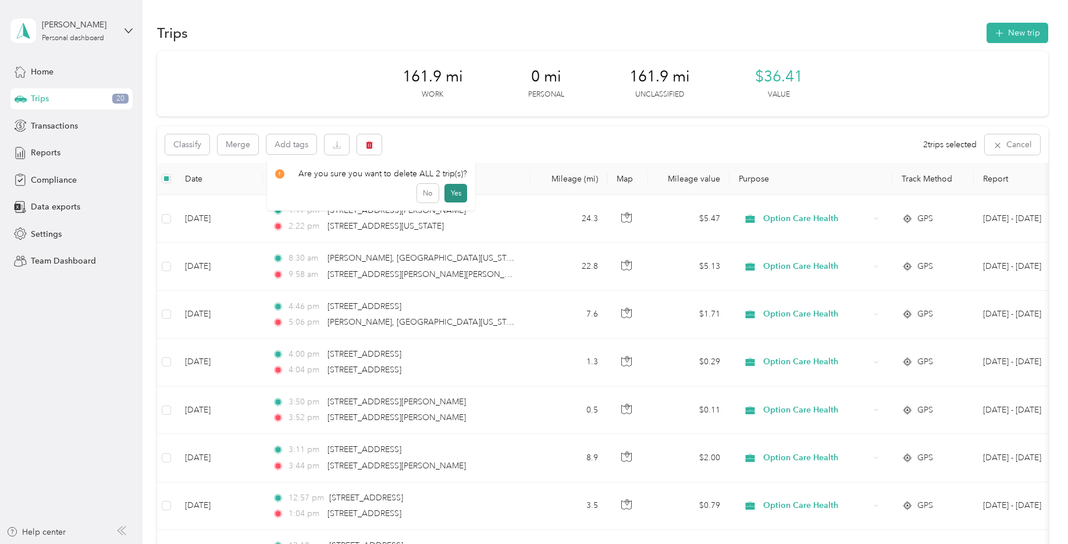
click at [452, 192] on button "Yes" at bounding box center [455, 193] width 23 height 19
click at [368, 149] on button "button" at bounding box center [369, 144] width 24 height 20
click at [450, 193] on button "Yes" at bounding box center [455, 193] width 23 height 19
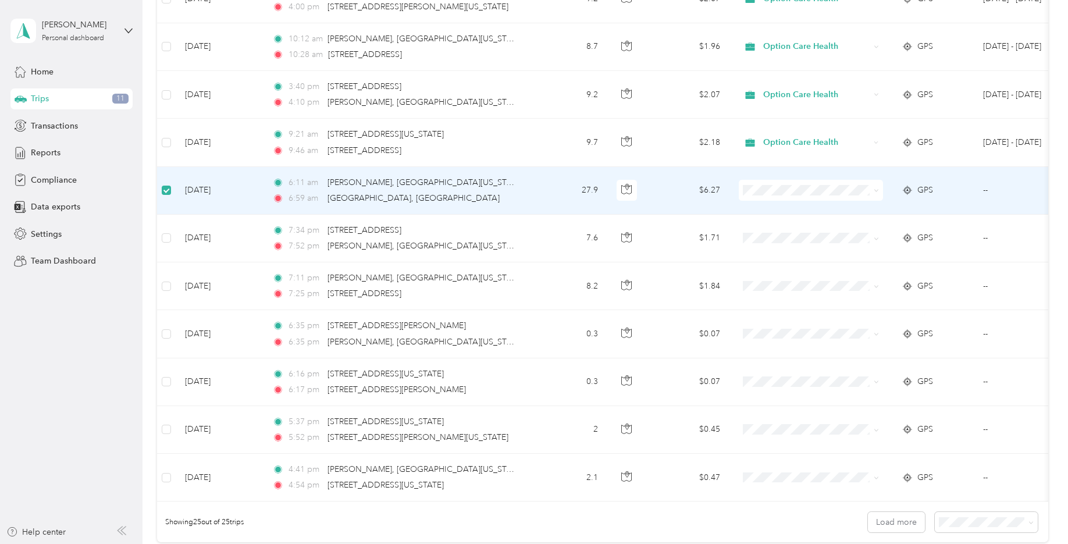
scroll to position [888, 0]
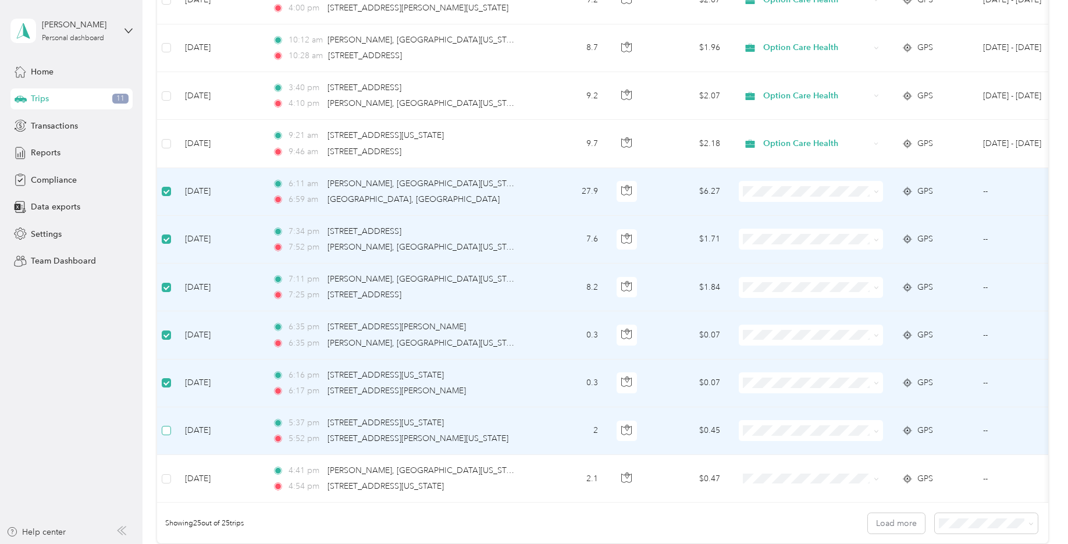
click at [169, 424] on label at bounding box center [166, 430] width 9 height 13
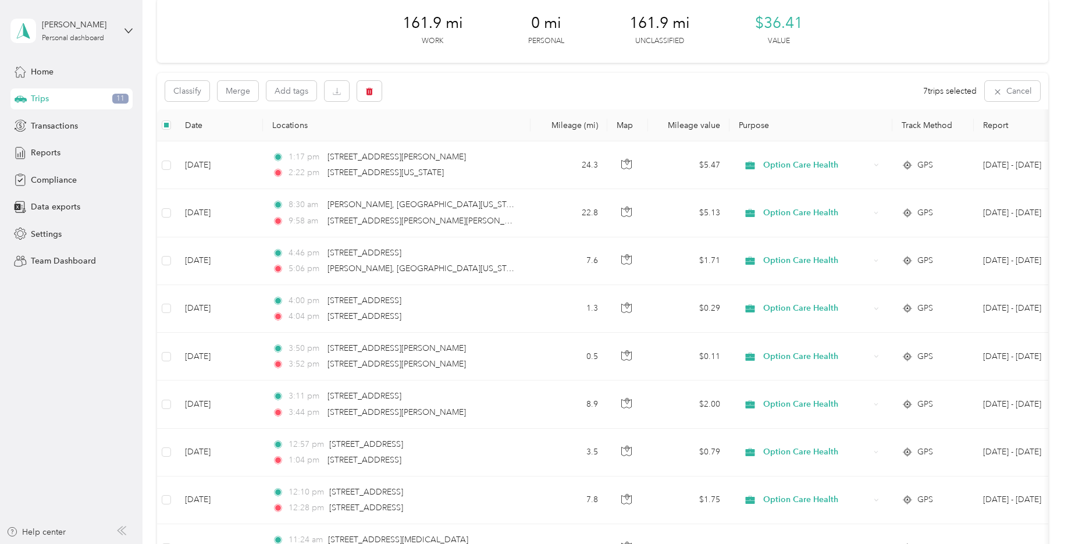
scroll to position [0, 0]
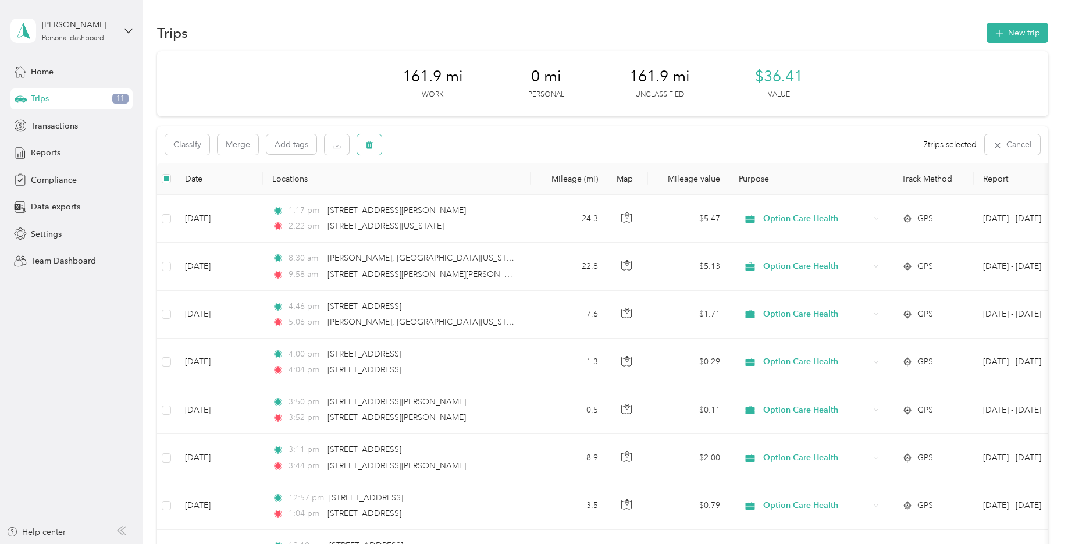
click at [366, 145] on icon "button" at bounding box center [369, 145] width 8 height 8
click at [451, 197] on button "Yes" at bounding box center [455, 193] width 23 height 19
click at [1026, 147] on icon "button" at bounding box center [1028, 145] width 8 height 8
click at [762, 134] on div "All purposes Filters" at bounding box center [602, 145] width 891 height 38
drag, startPoint x: 694, startPoint y: 132, endPoint x: 688, endPoint y: 144, distance: 13.3
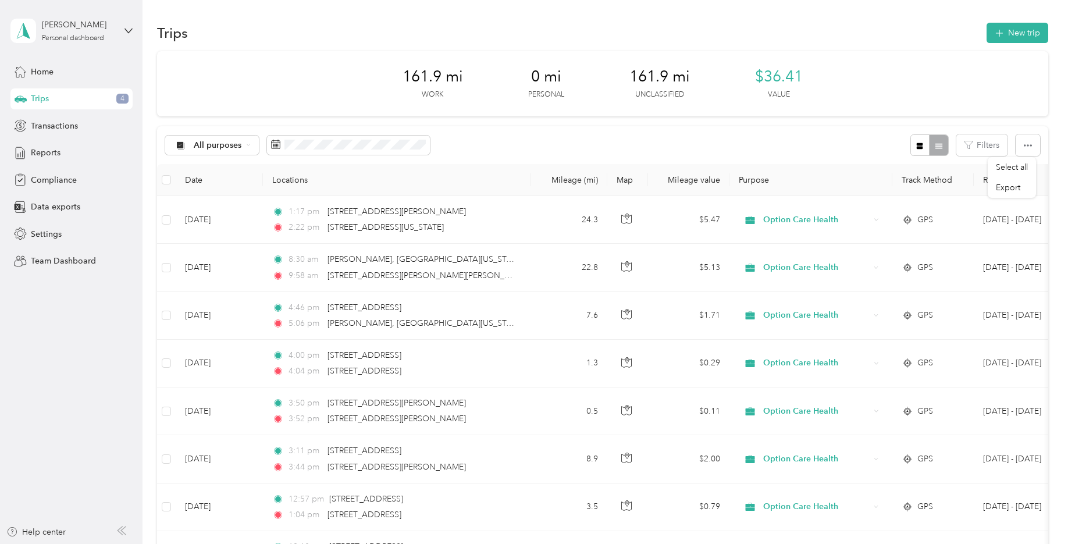
click at [688, 144] on div "All purposes Filters" at bounding box center [602, 145] width 891 height 38
click at [981, 101] on div "161.9 mi Work 0 mi Personal 161.9 mi Unclassified $36.41 Value" at bounding box center [602, 83] width 891 height 65
click at [1028, 152] on button "button" at bounding box center [1027, 145] width 24 height 22
click at [1028, 147] on icon "button" at bounding box center [1028, 145] width 8 height 8
click at [505, 133] on div "All purposes Filters" at bounding box center [602, 145] width 891 height 38
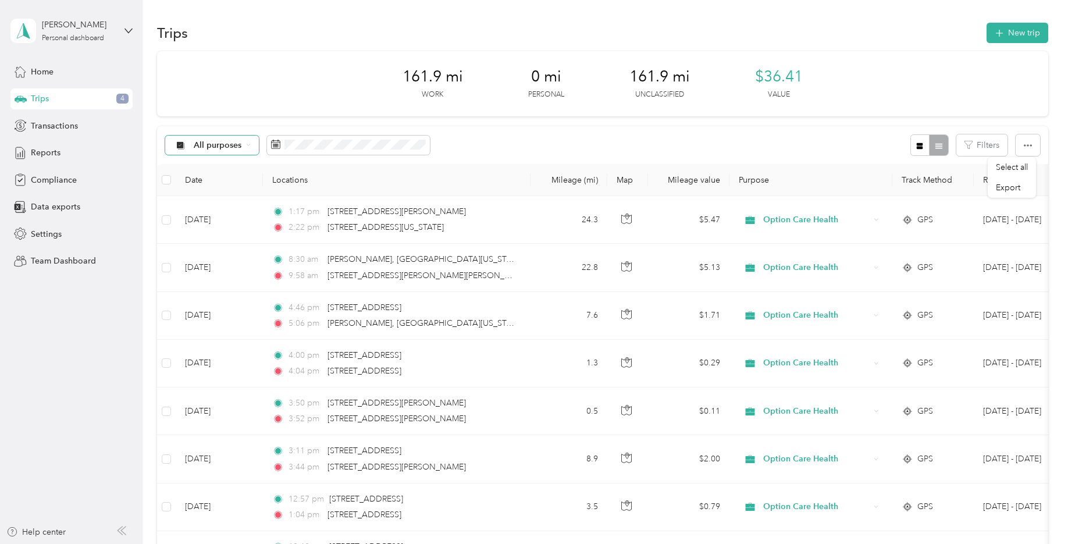
click at [248, 144] on icon at bounding box center [248, 144] width 5 height 5
click at [248, 144] on icon at bounding box center [248, 145] width 3 height 2
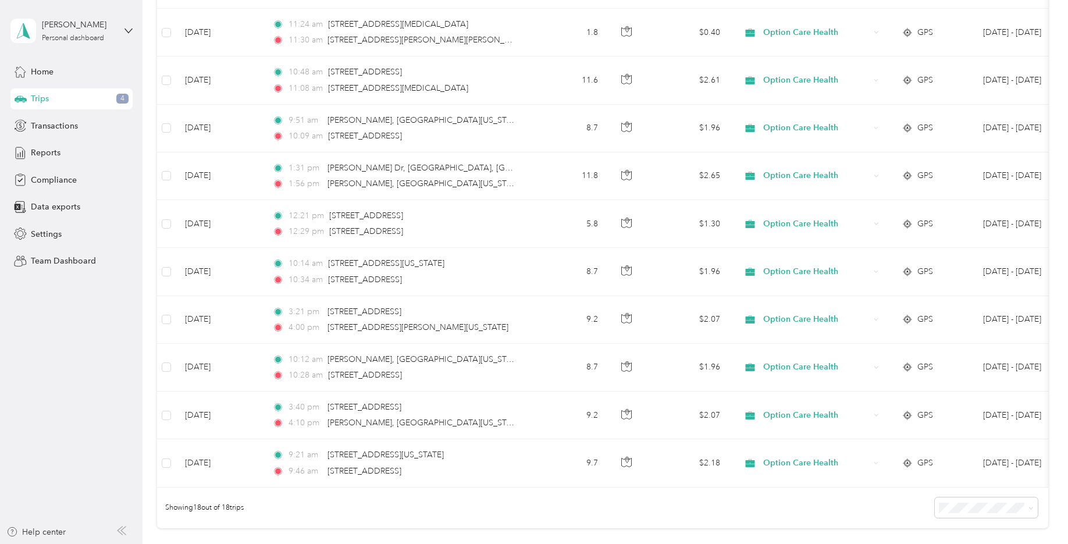
scroll to position [549, 0]
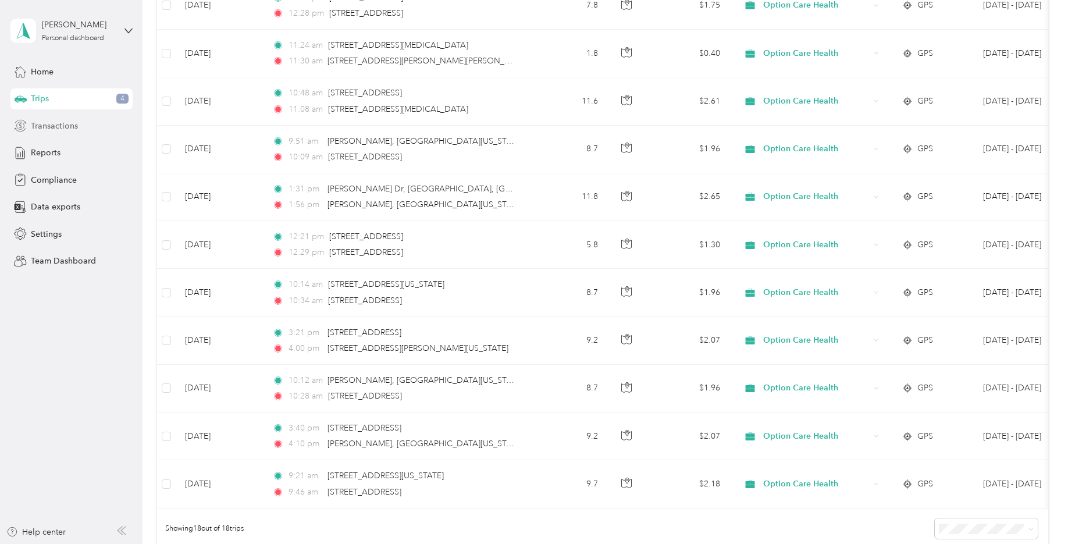
click at [54, 129] on span "Transactions" at bounding box center [54, 126] width 47 height 12
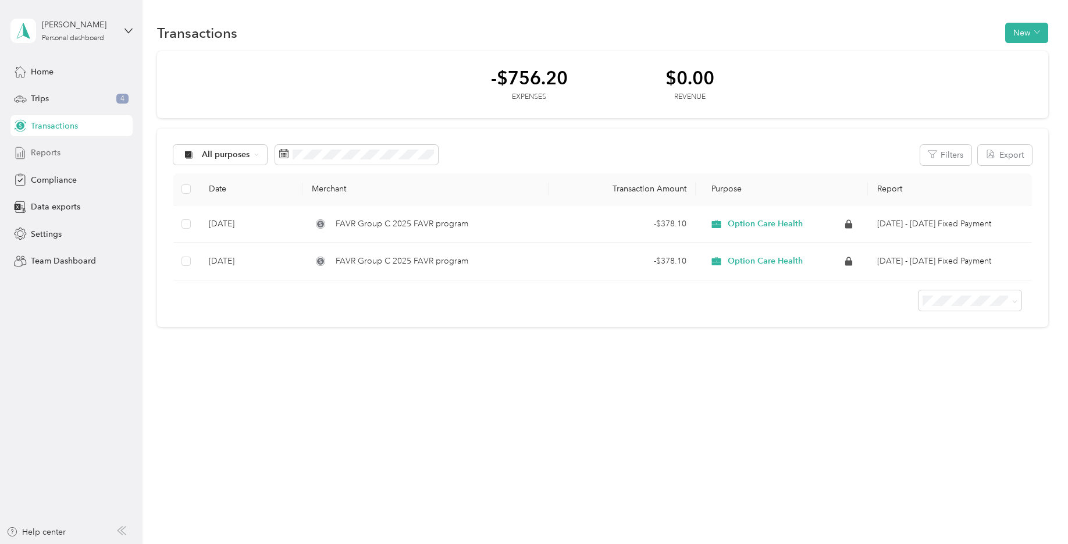
click at [64, 156] on div "Reports" at bounding box center [71, 152] width 122 height 21
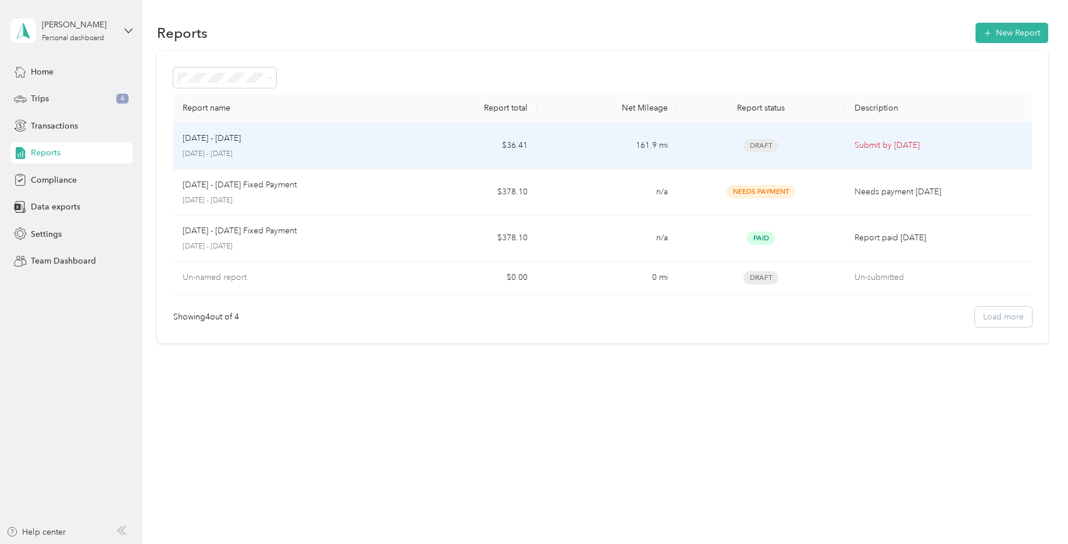
click at [351, 142] on div "[DATE] - [DATE]" at bounding box center [285, 138] width 205 height 13
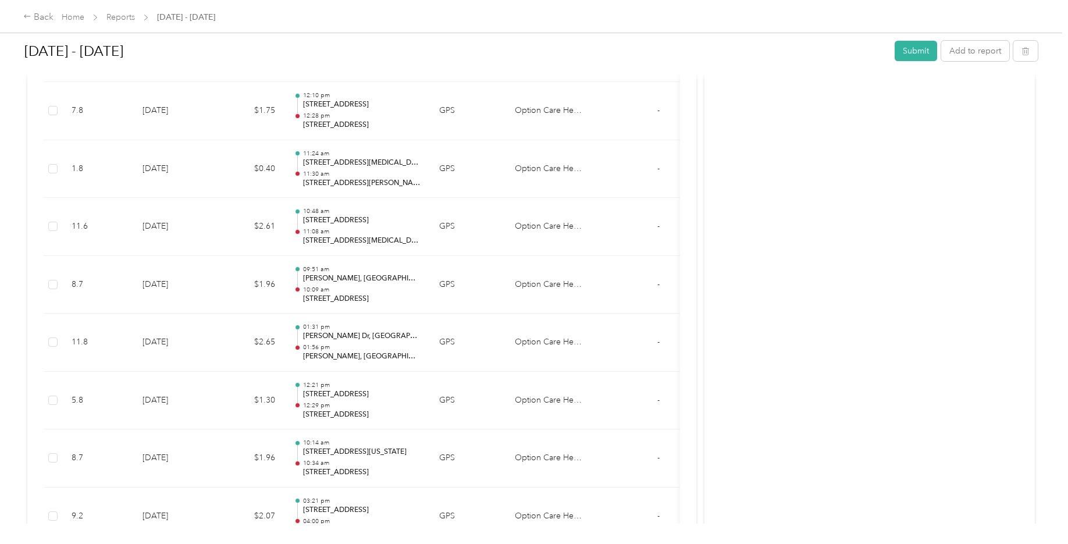
scroll to position [415, 0]
click at [909, 51] on button "Submit" at bounding box center [915, 51] width 42 height 20
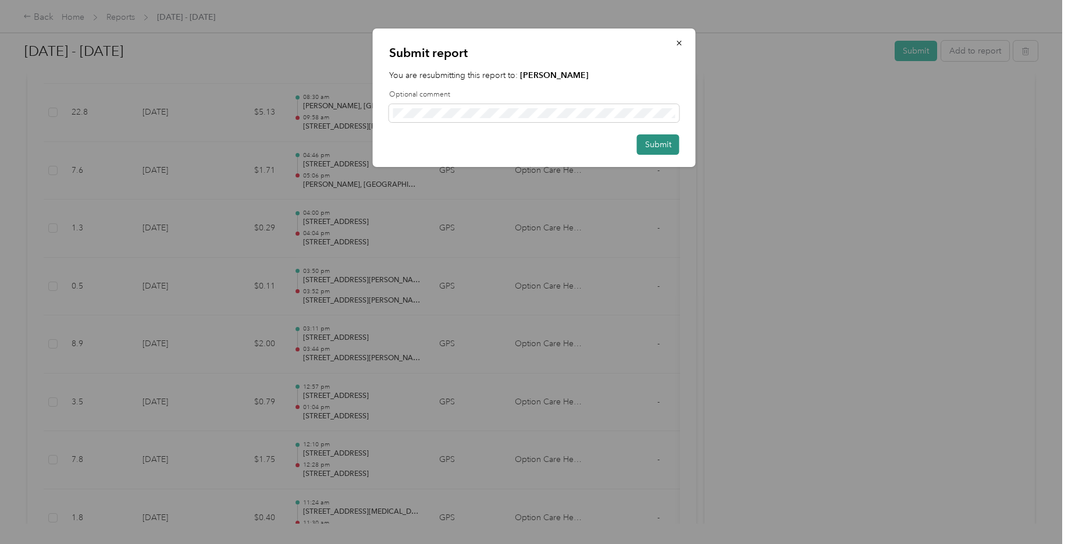
click at [663, 142] on button "Submit" at bounding box center [658, 144] width 42 height 20
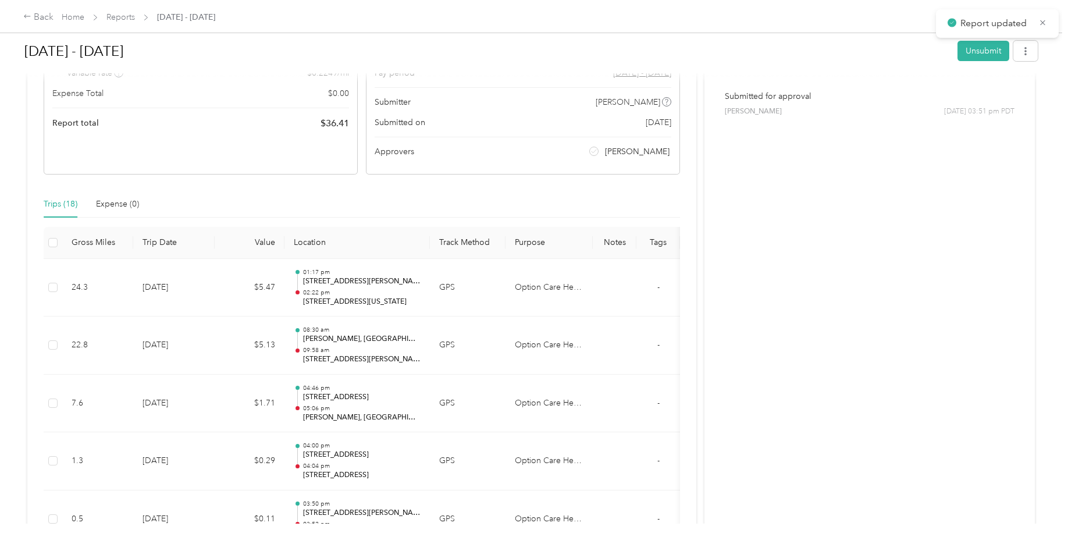
scroll to position [0, 0]
